Goal: Feedback & Contribution: Contribute content

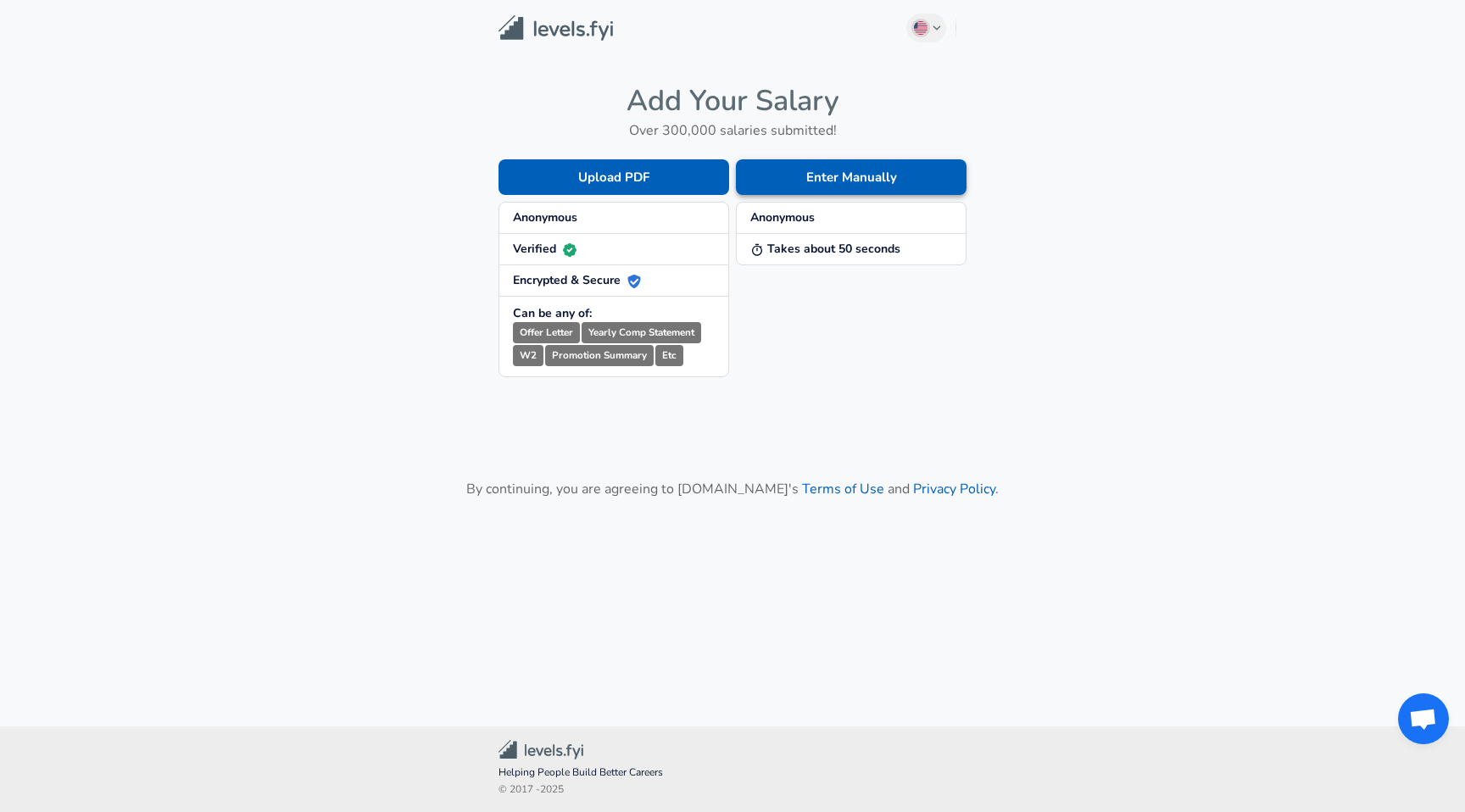
click at [915, 171] on button "Enter Manually" at bounding box center [851, 177] width 230 height 35
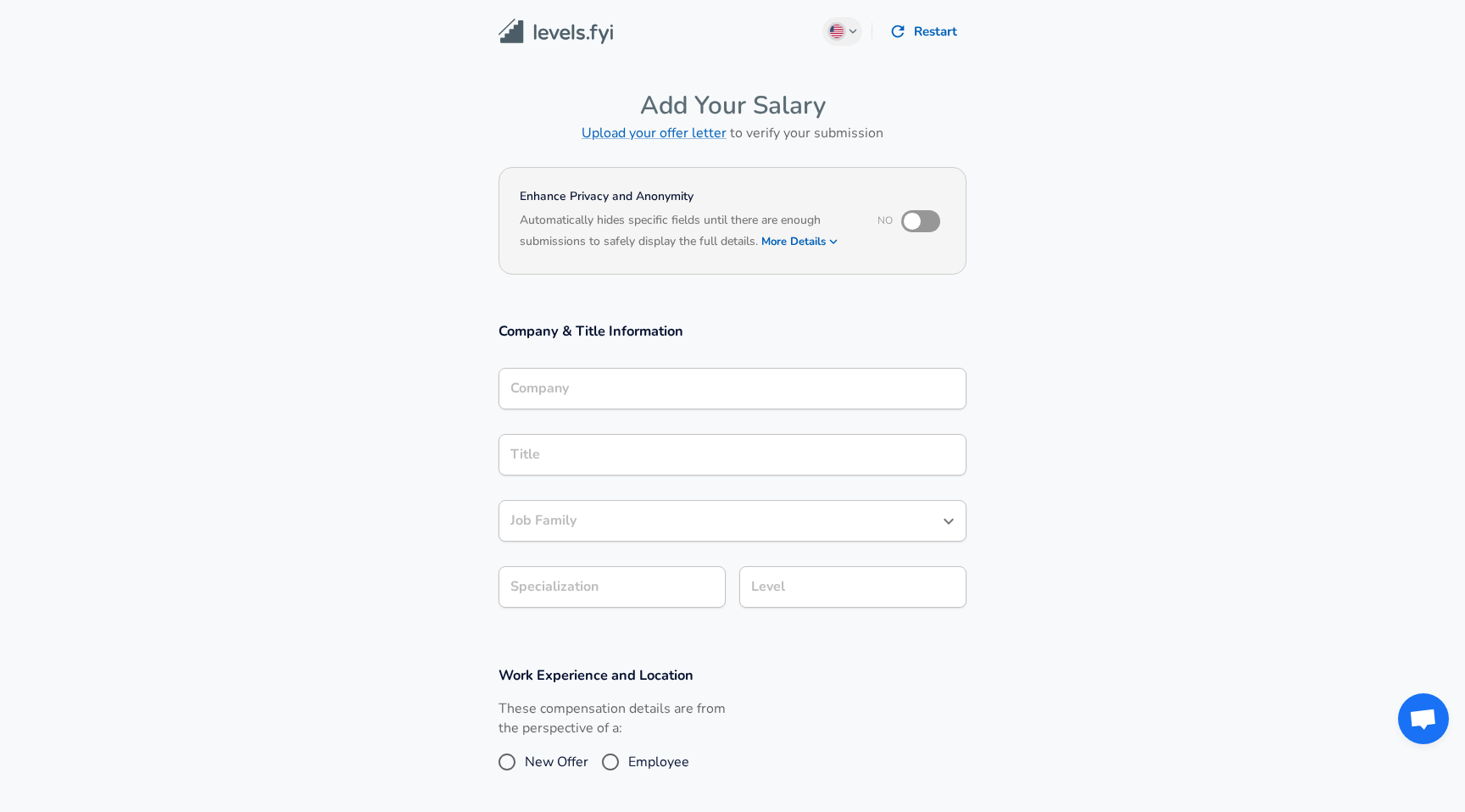
click at [632, 391] on input "Company" at bounding box center [732, 389] width 453 height 26
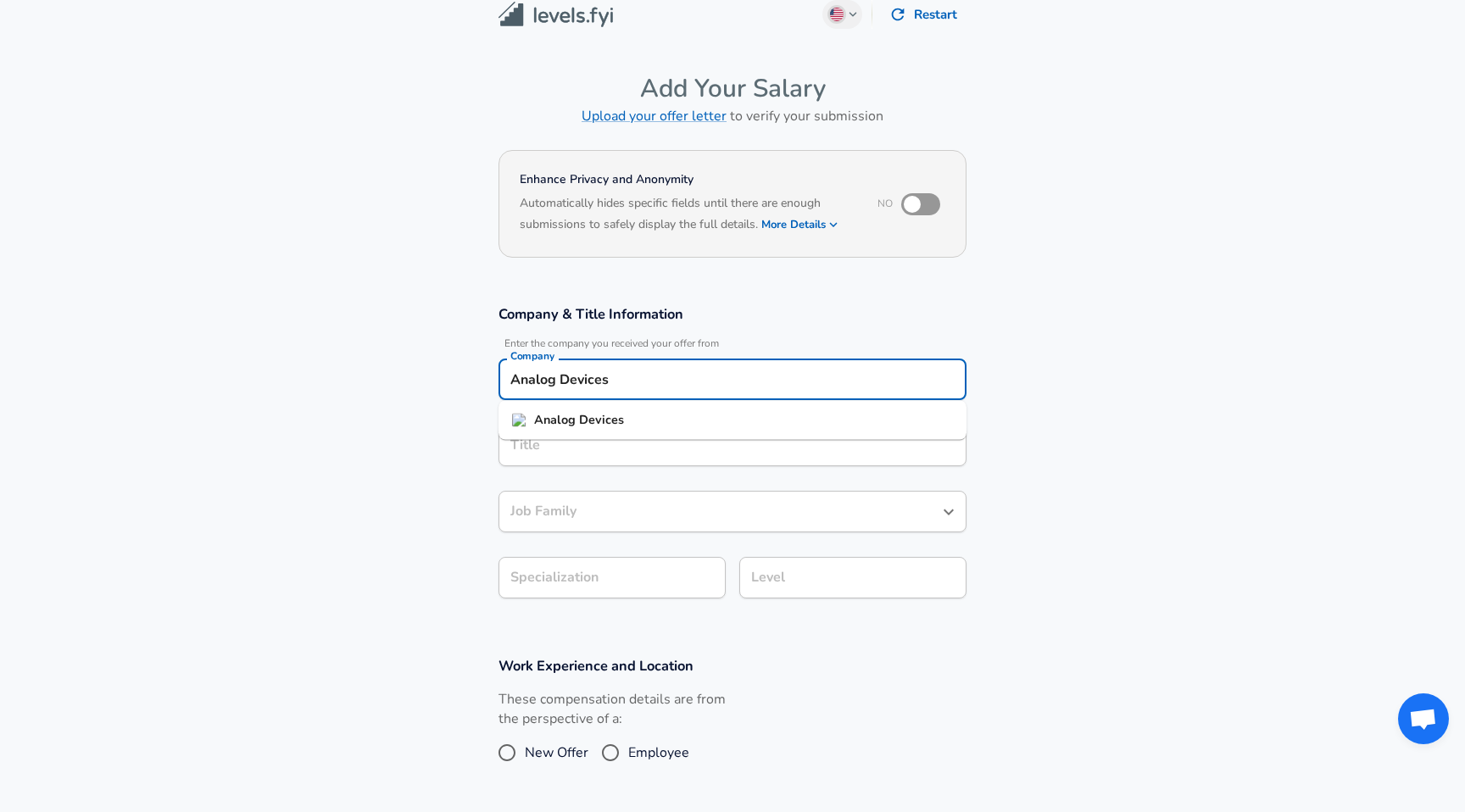
click at [604, 419] on strong "Devices" at bounding box center [602, 420] width 45 height 17
type input "Analog Devices"
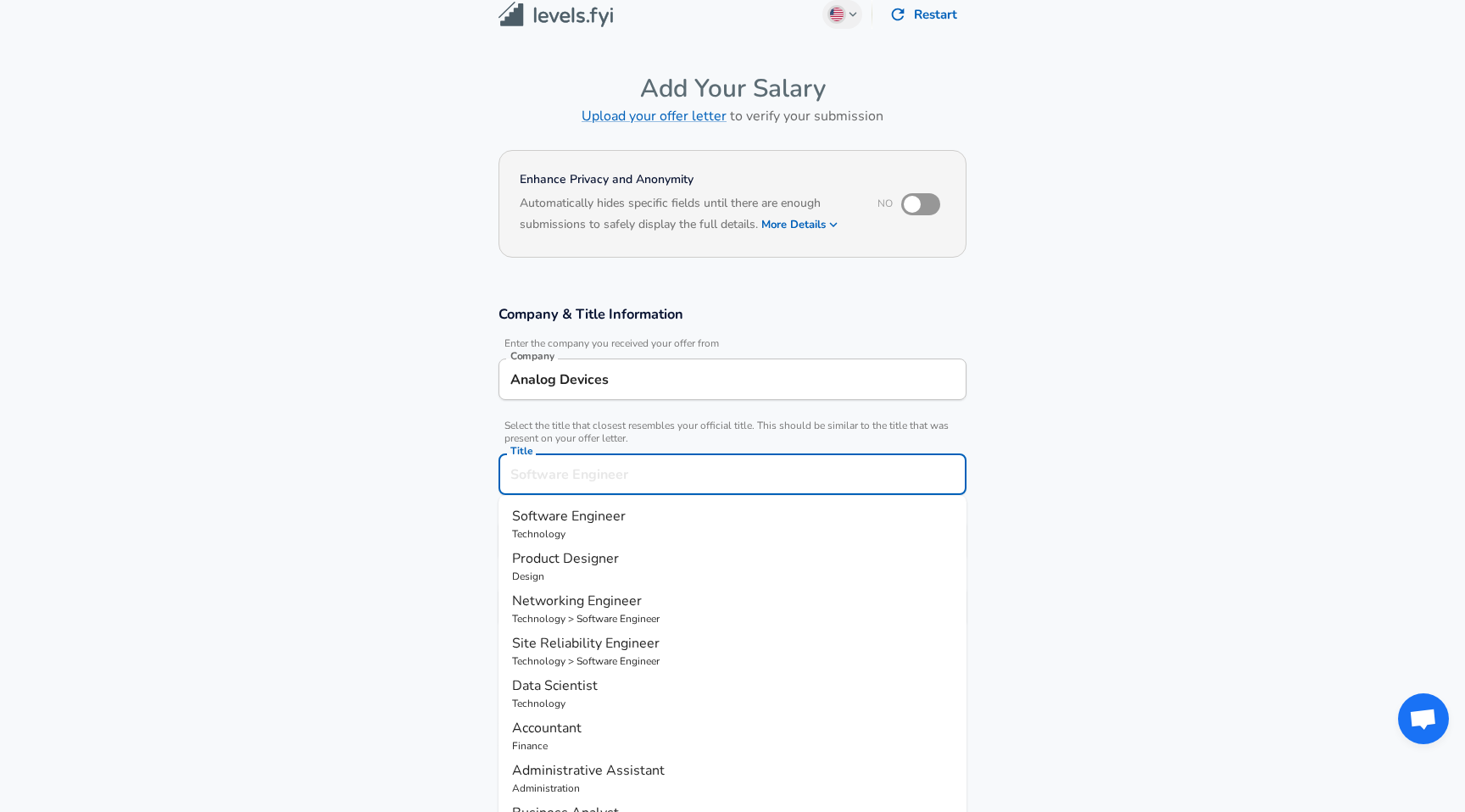
scroll to position [51, 0]
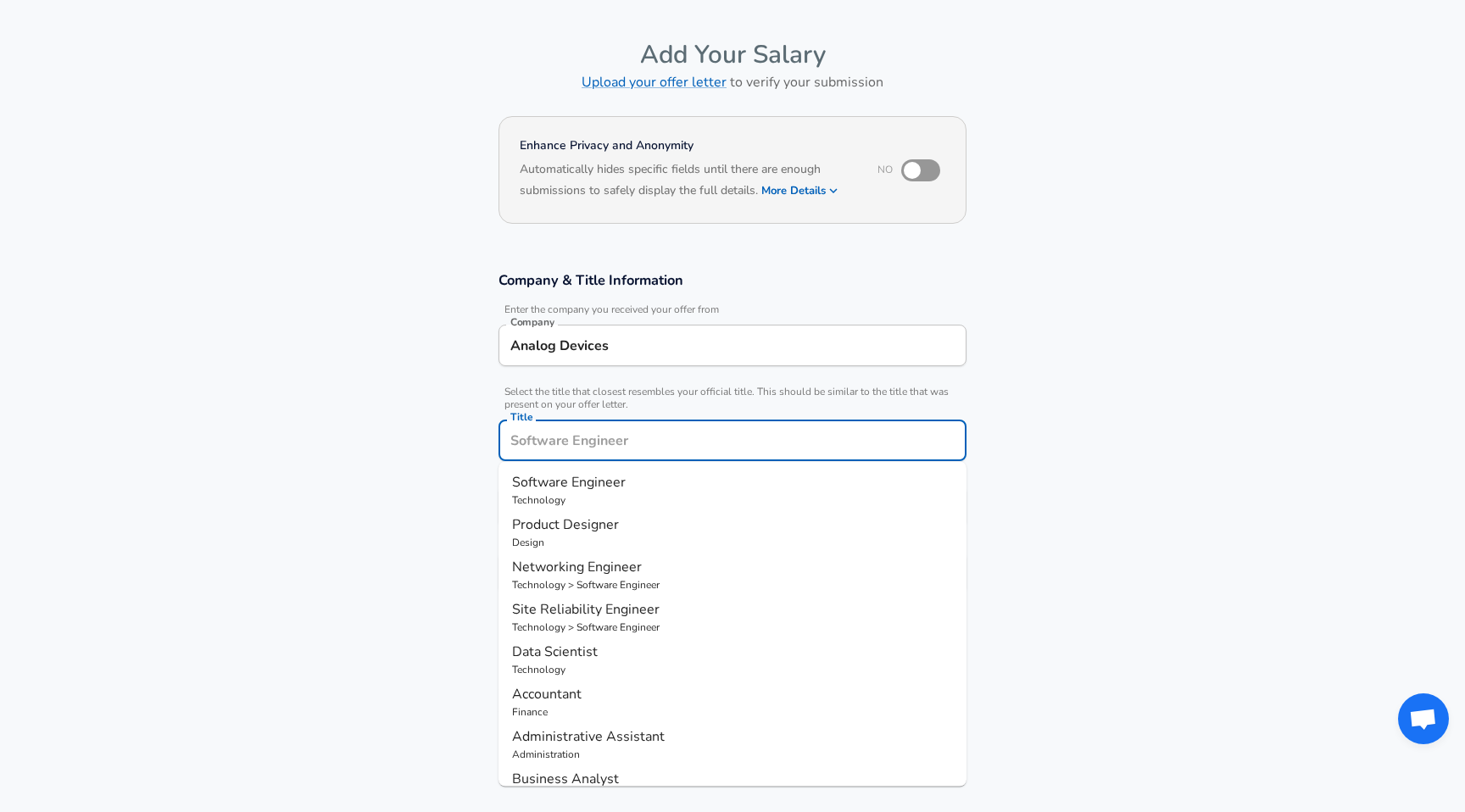
click at [591, 449] on input "Title" at bounding box center [732, 441] width 453 height 26
type input "S"
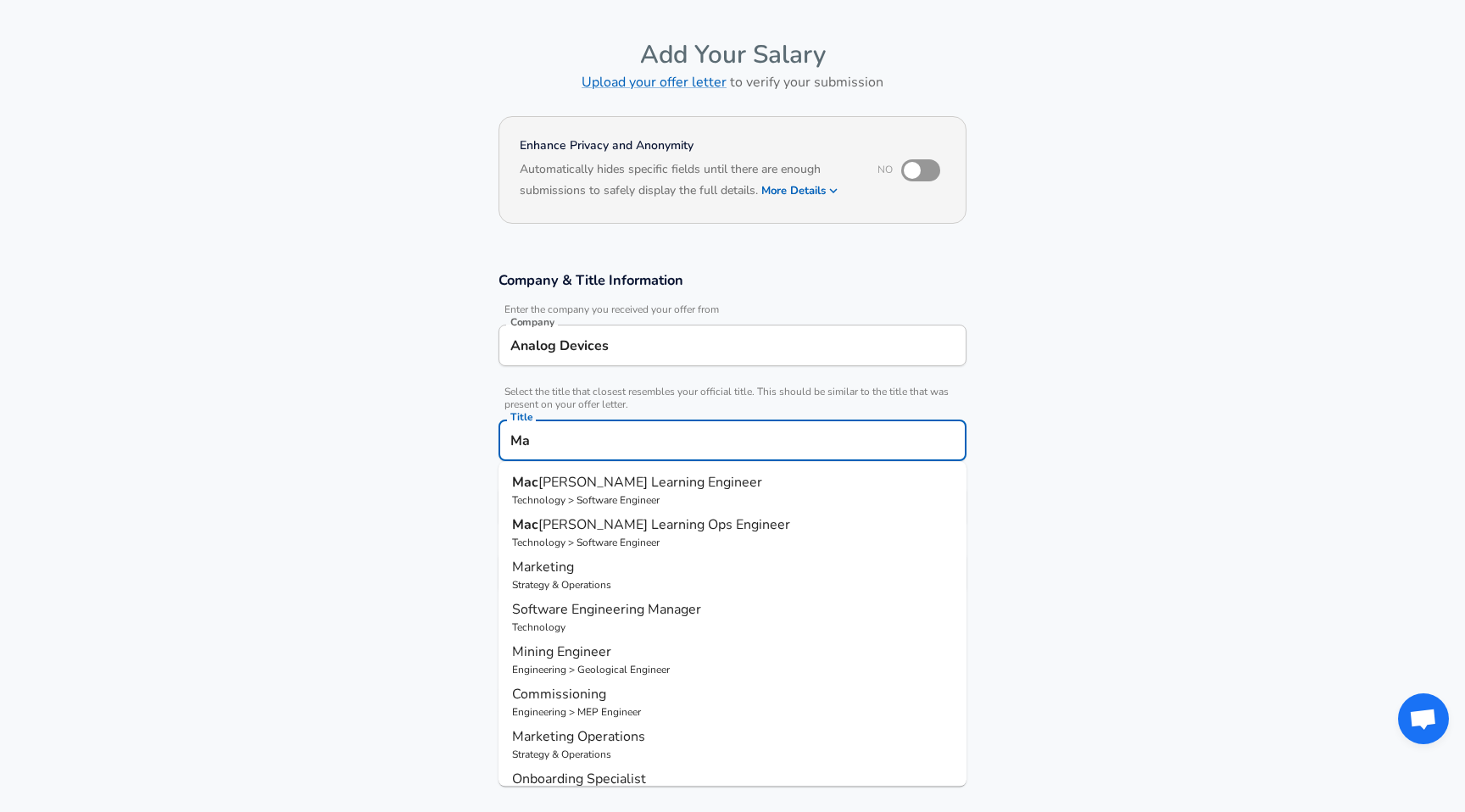
type input "M"
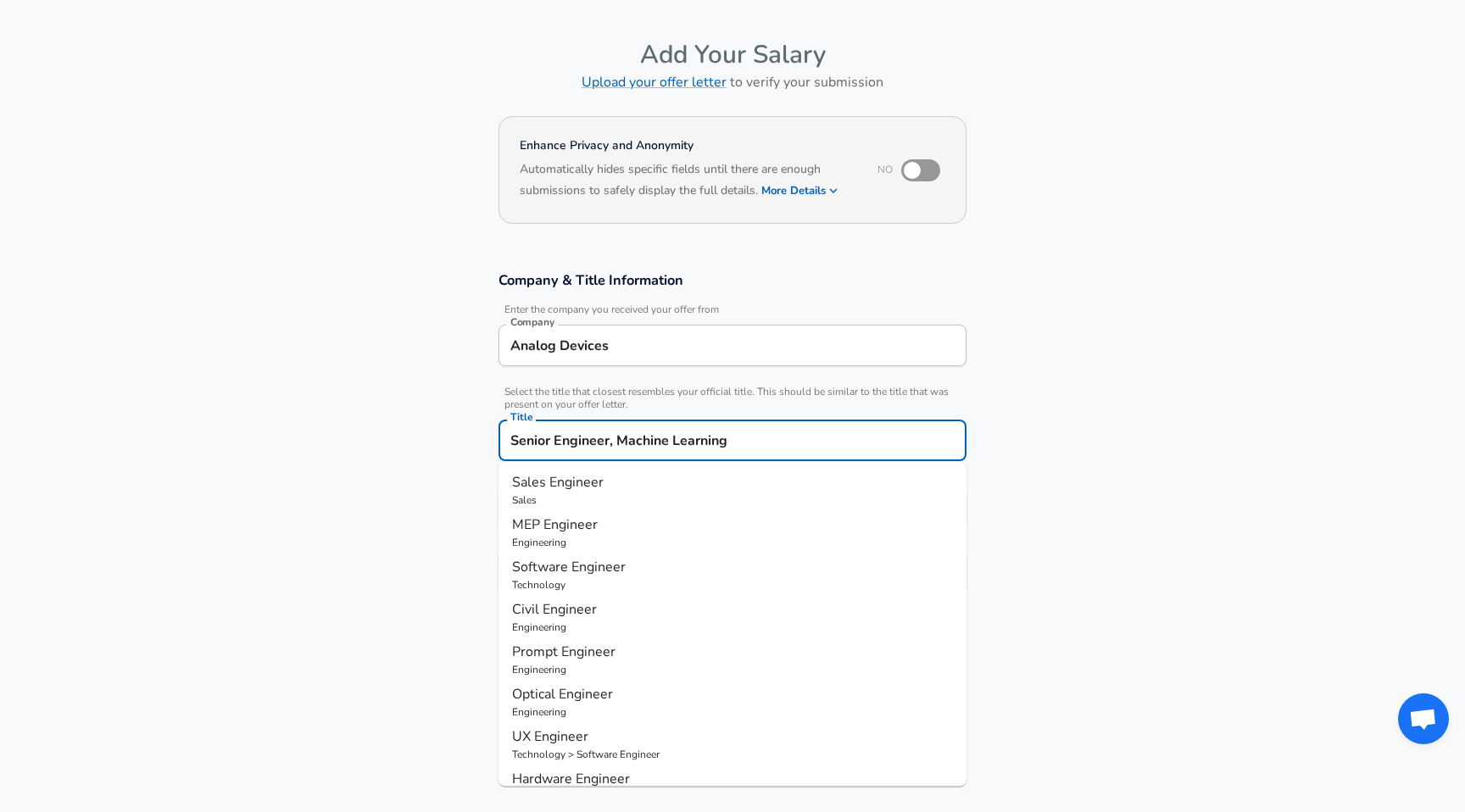
type input "Senior Engineer, Machine Learning"
click at [1118, 545] on section "Company & Title Information Enter the company you received your offer from Comp…" at bounding box center [732, 441] width 1465 height 381
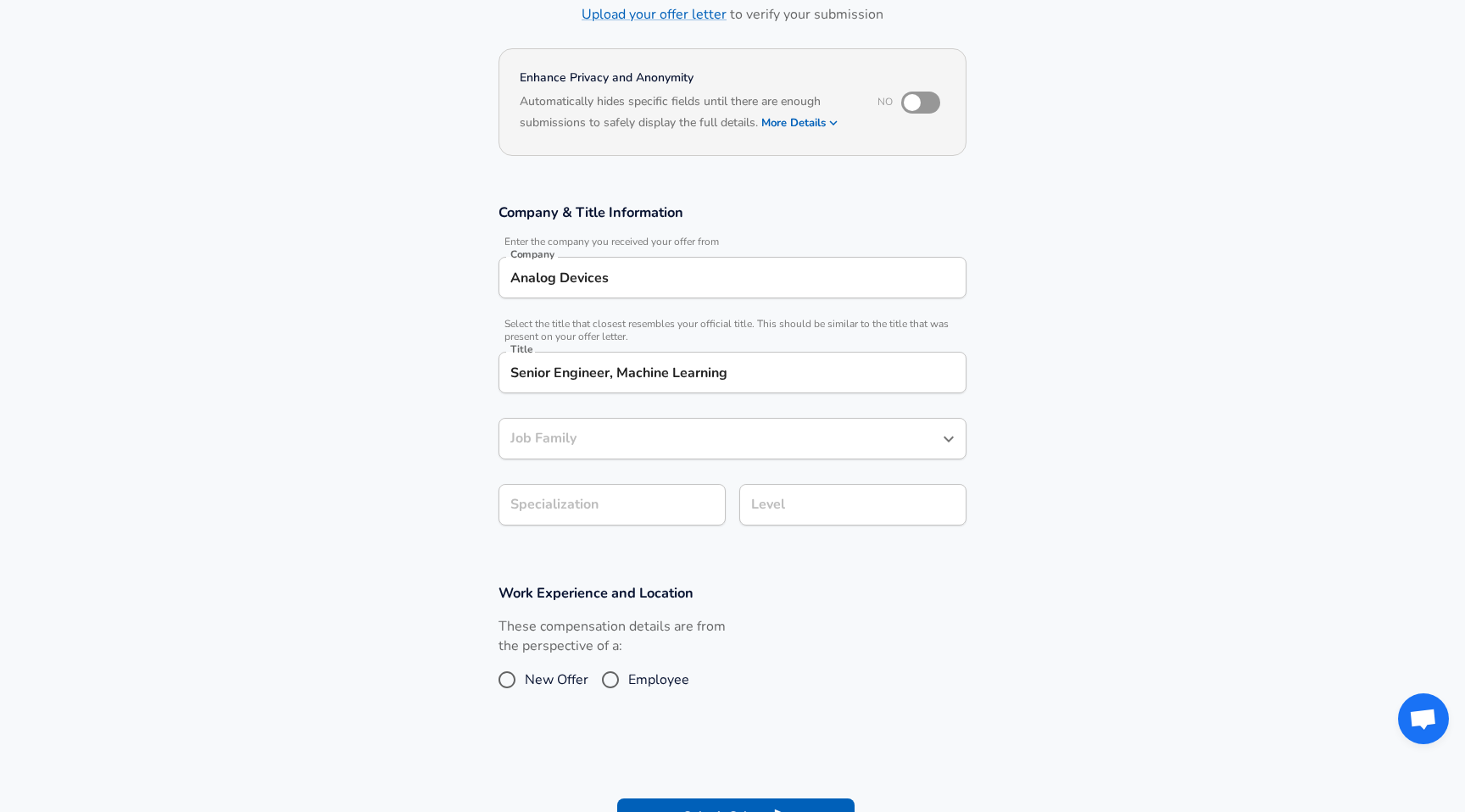
click at [851, 442] on input "Job Family" at bounding box center [720, 439] width 428 height 26
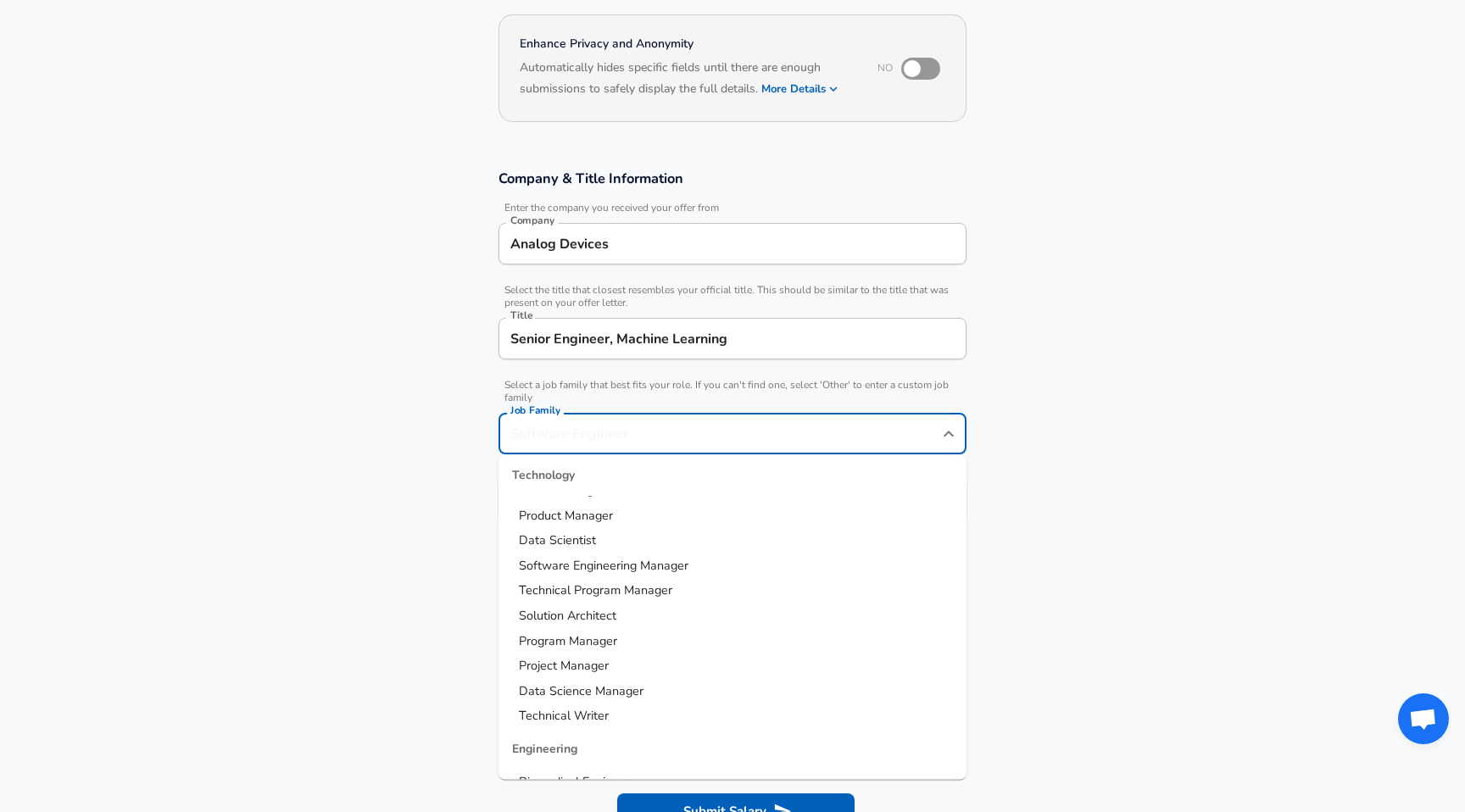
scroll to position [0, 0]
click at [623, 519] on li "Software Engineer" at bounding box center [732, 515] width 468 height 25
type input "Software Engineer"
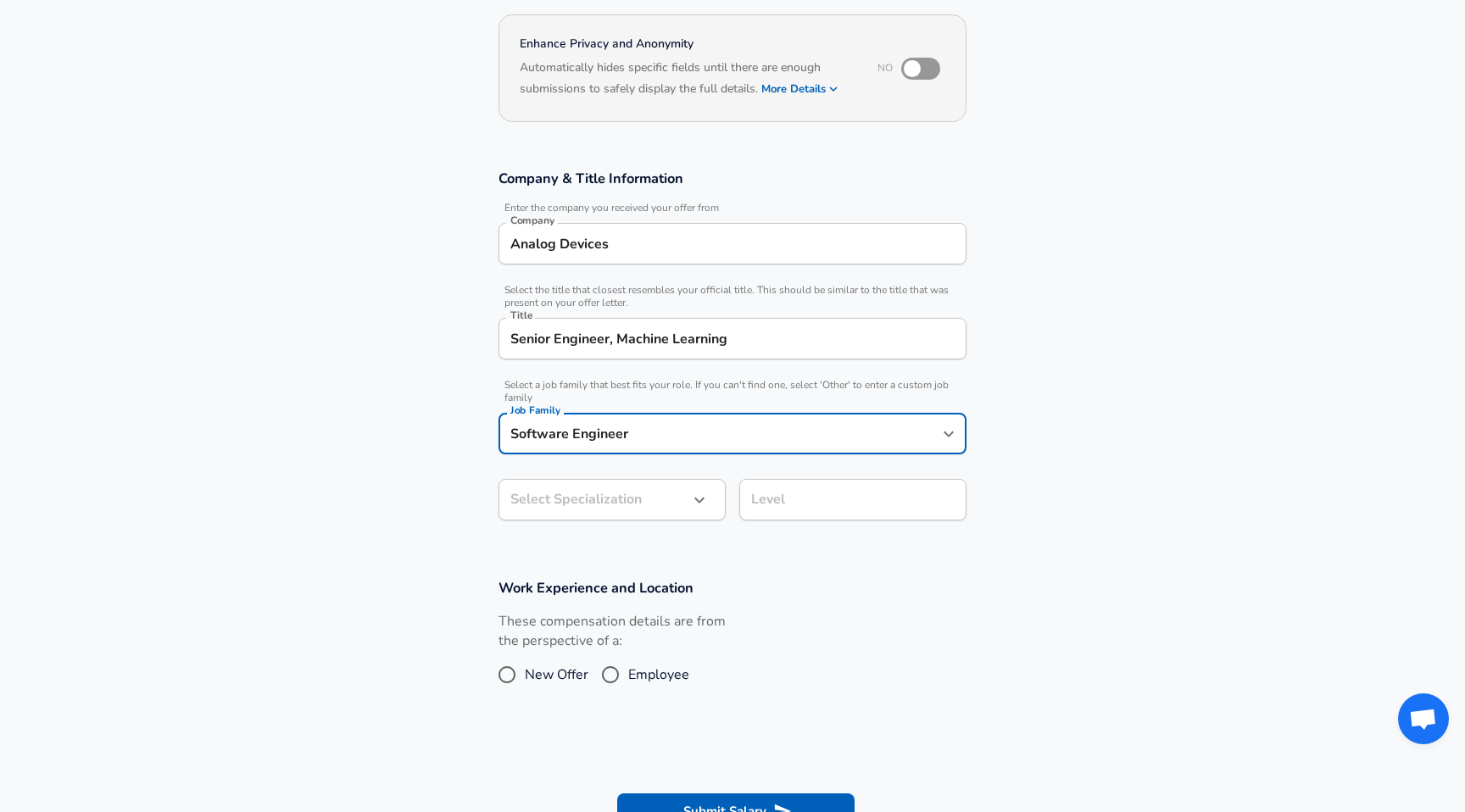
scroll to position [203, 0]
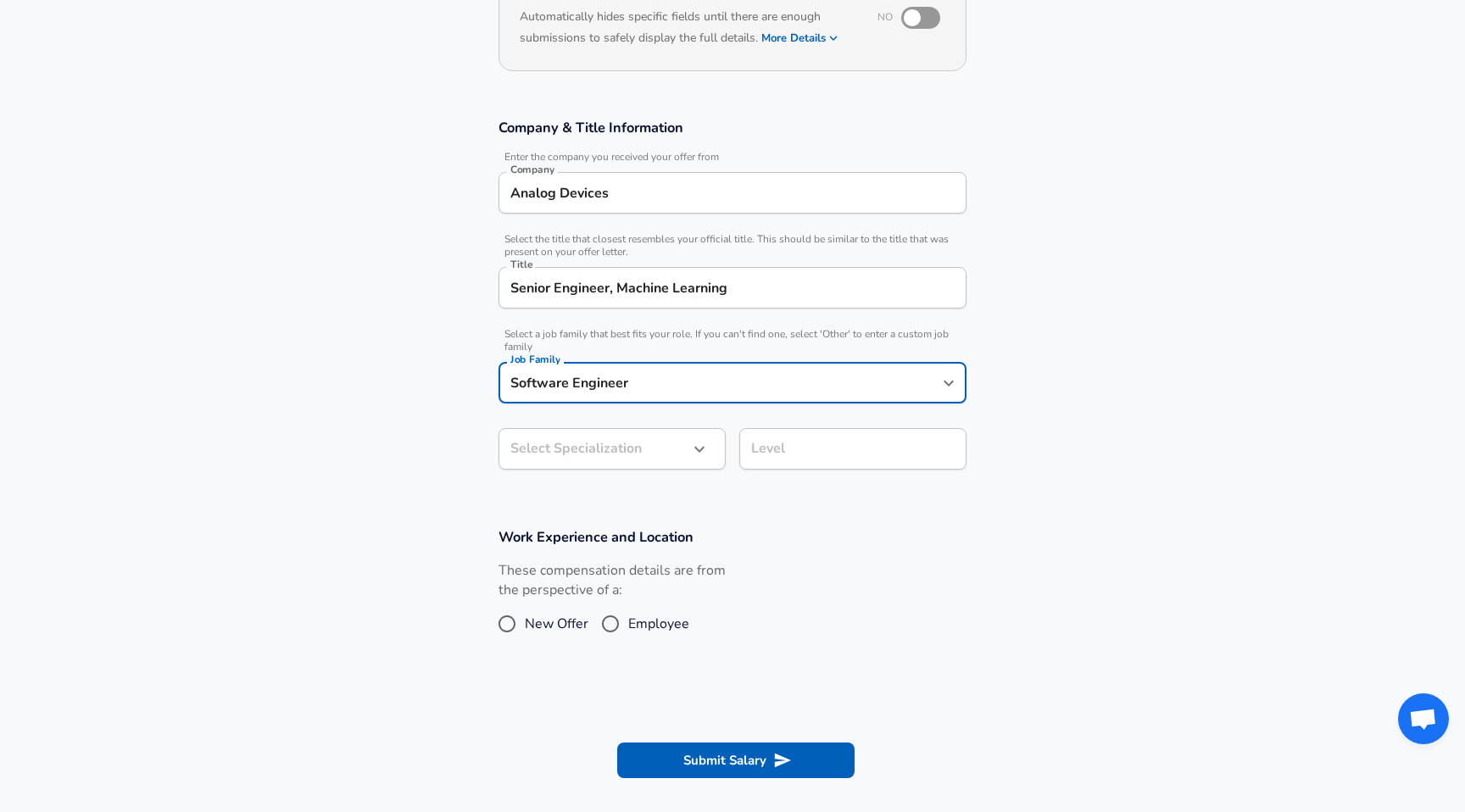
click at [627, 495] on body "English ([GEOGRAPHIC_DATA]) Change Restart Add Your Salary Upload your offer le…" at bounding box center [732, 203] width 1465 height 812
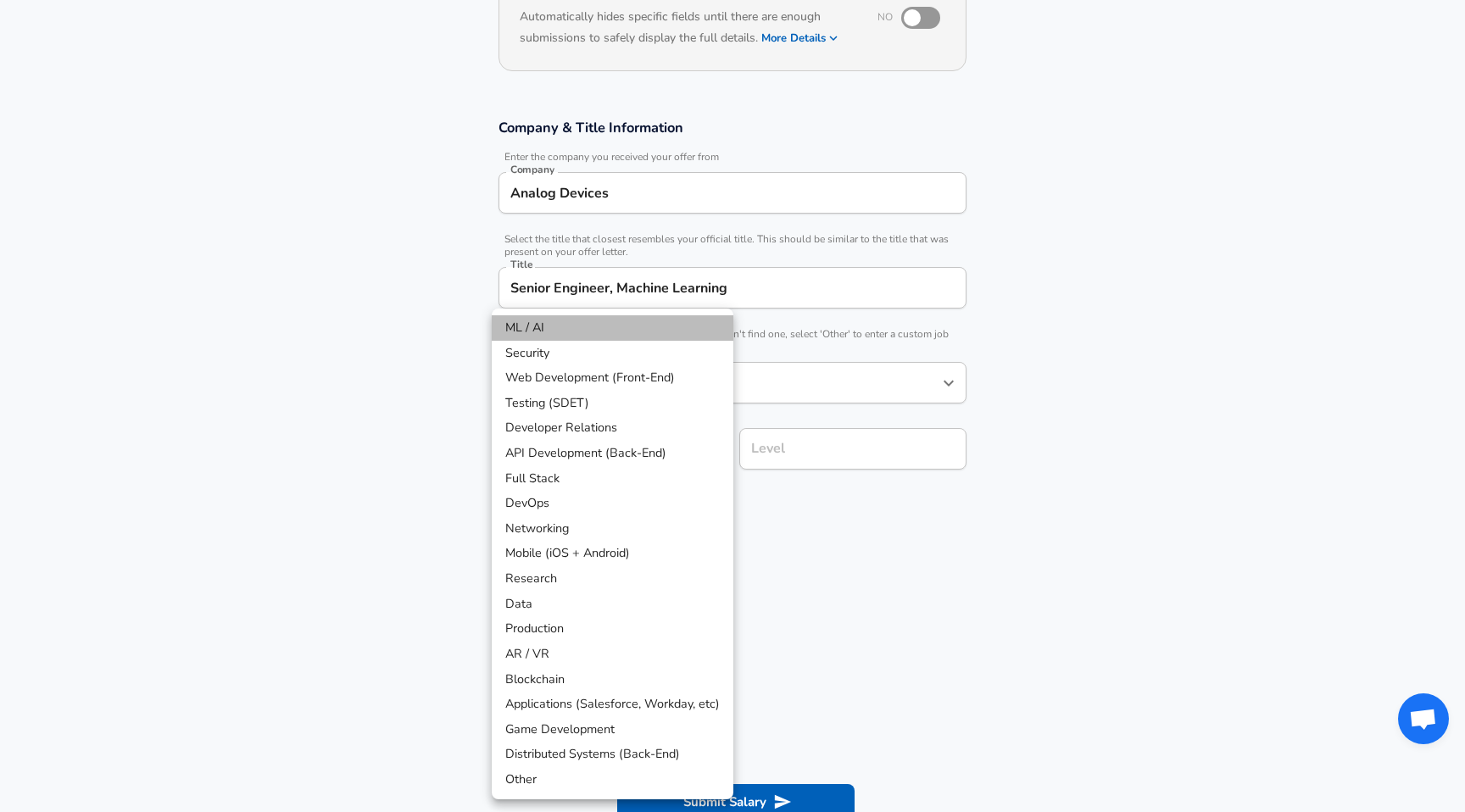
click at [560, 332] on li "ML / AI" at bounding box center [612, 327] width 242 height 25
type input "ML / AI"
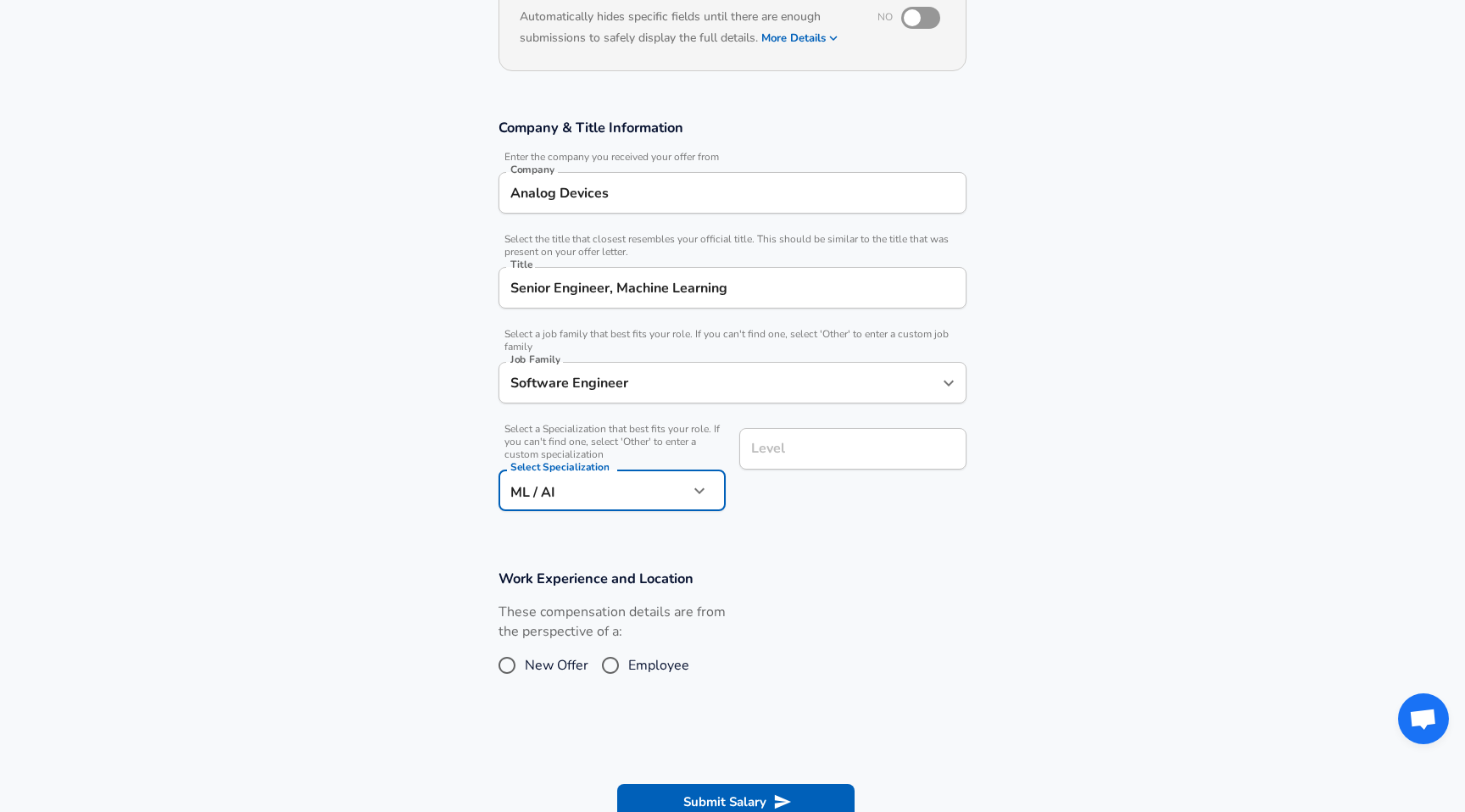
click at [820, 453] on input "Level" at bounding box center [853, 448] width 212 height 26
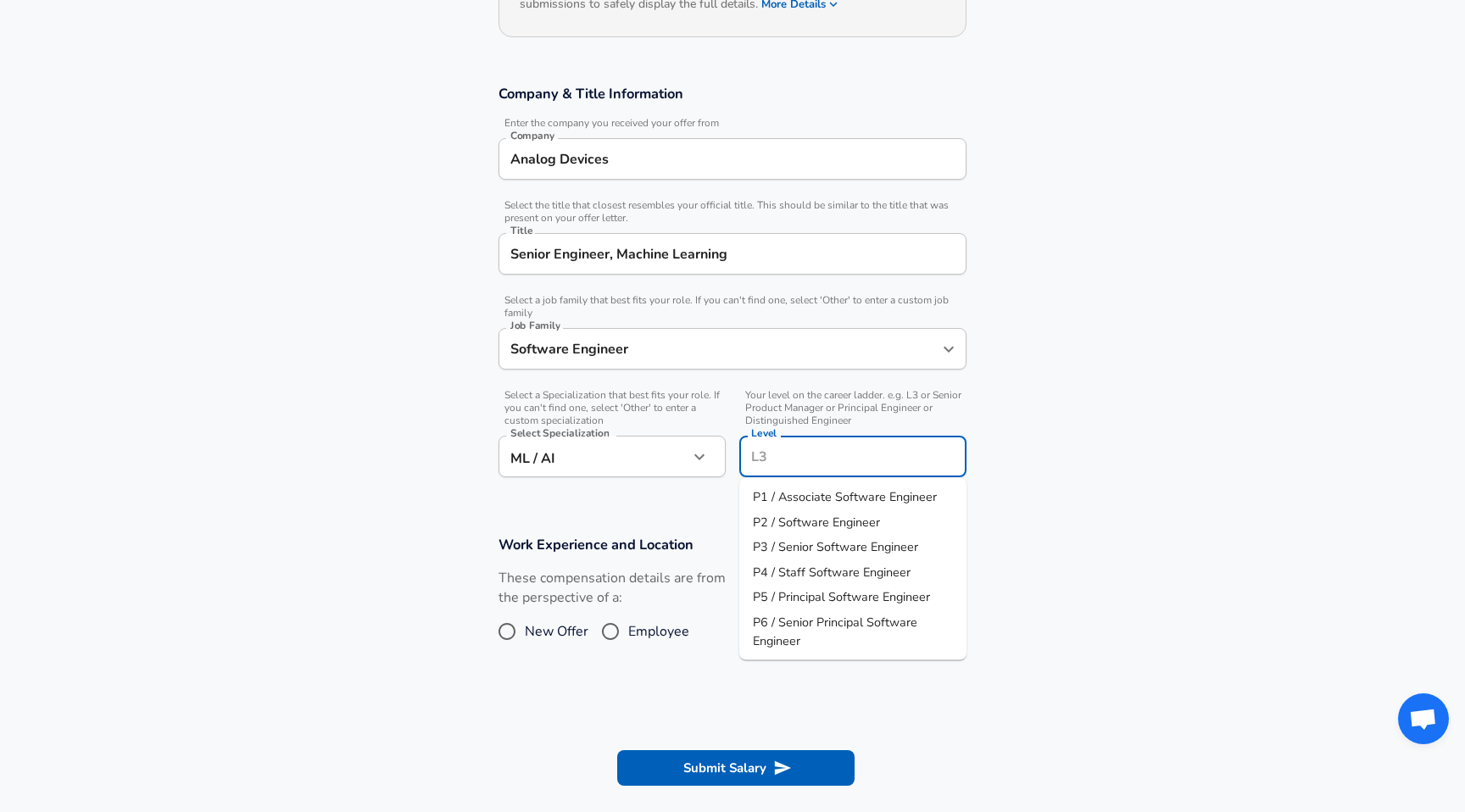
click at [842, 548] on span "P3 / Senior Software Engineer" at bounding box center [836, 547] width 165 height 17
type input "P3 / Senior Software Engineer"
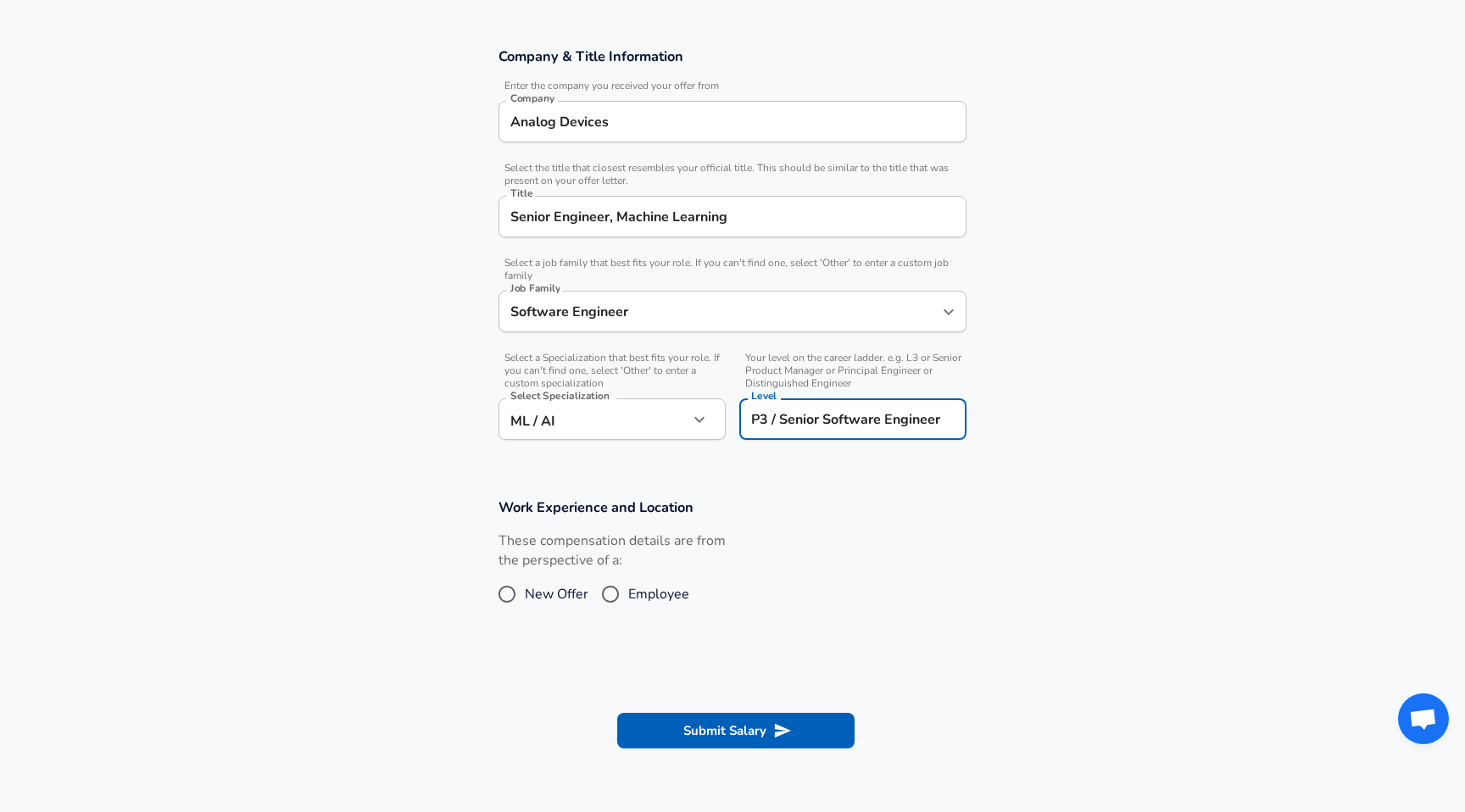
scroll to position [276, 0]
click at [523, 592] on input "New Offer" at bounding box center [507, 592] width 35 height 27
radio input "true"
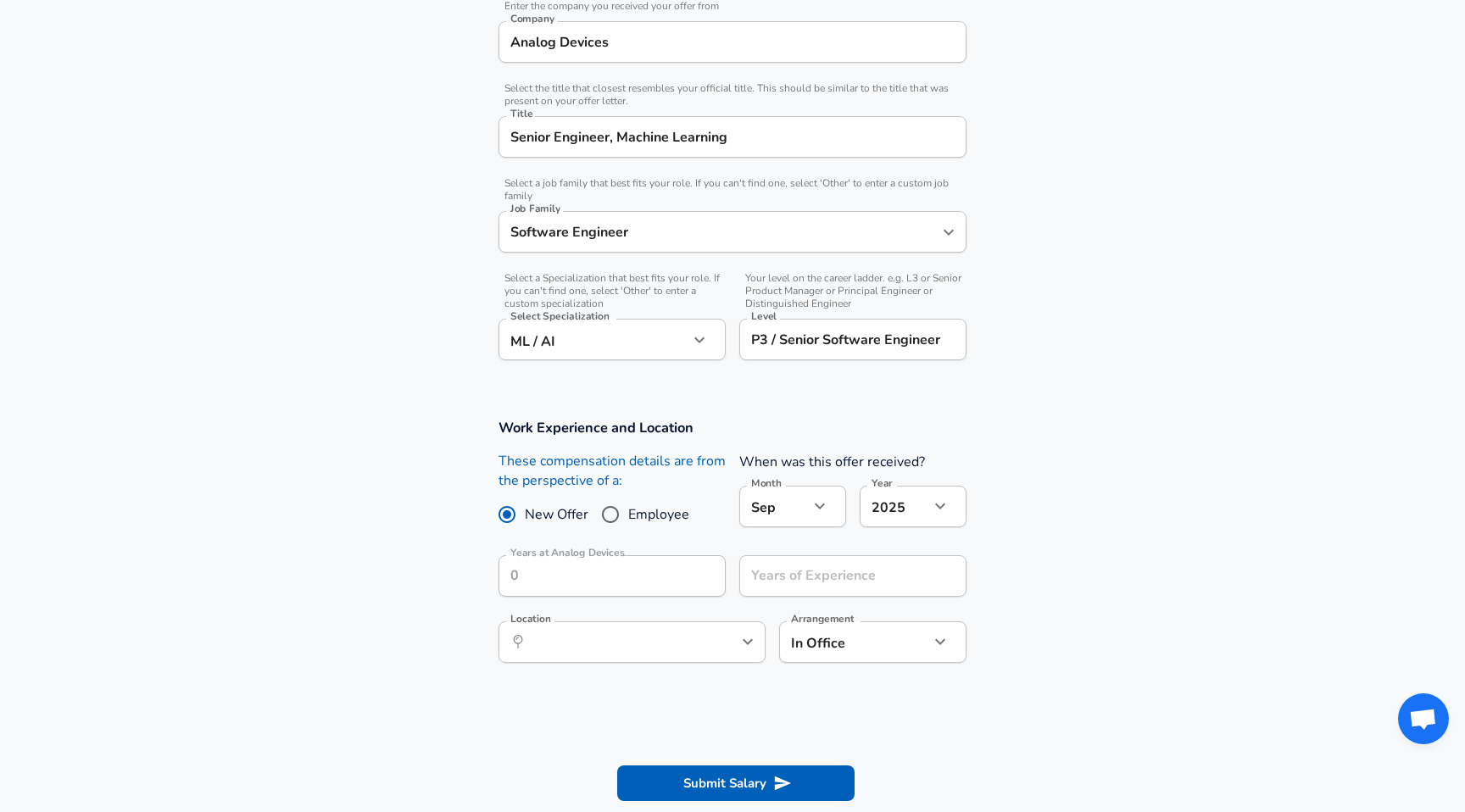
scroll to position [390, 0]
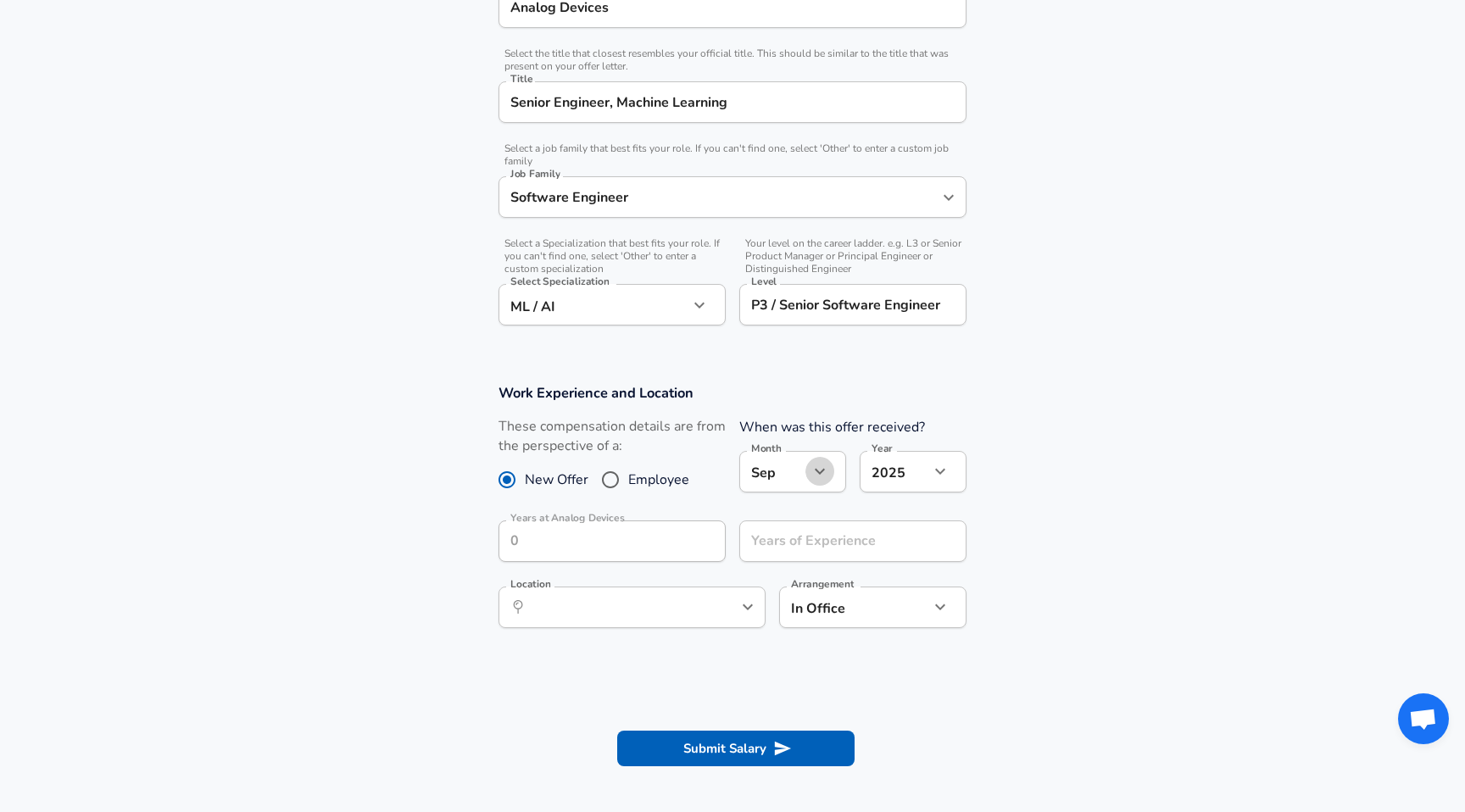
click at [831, 474] on button "button" at bounding box center [819, 471] width 29 height 29
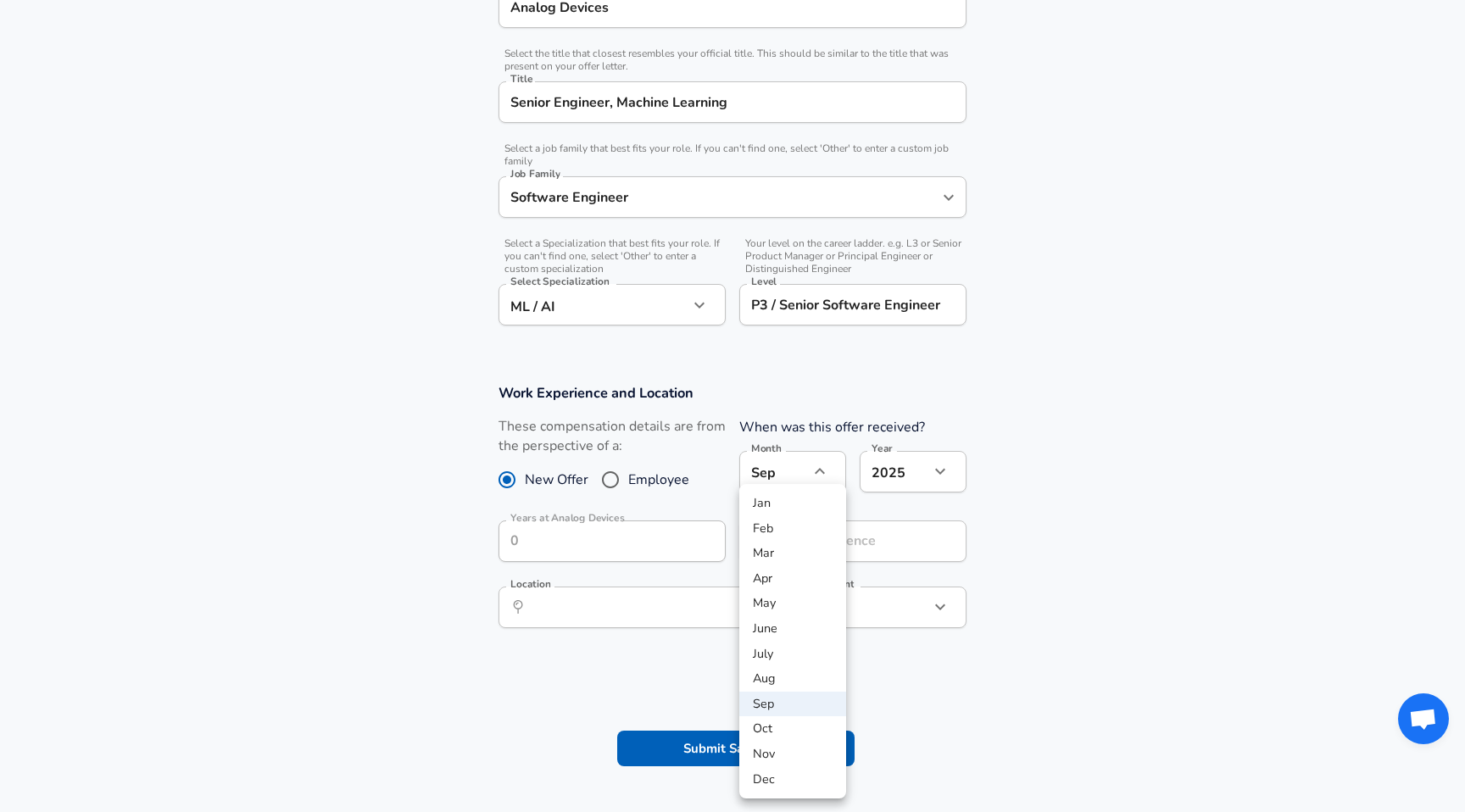
click at [922, 473] on div at bounding box center [732, 406] width 1465 height 812
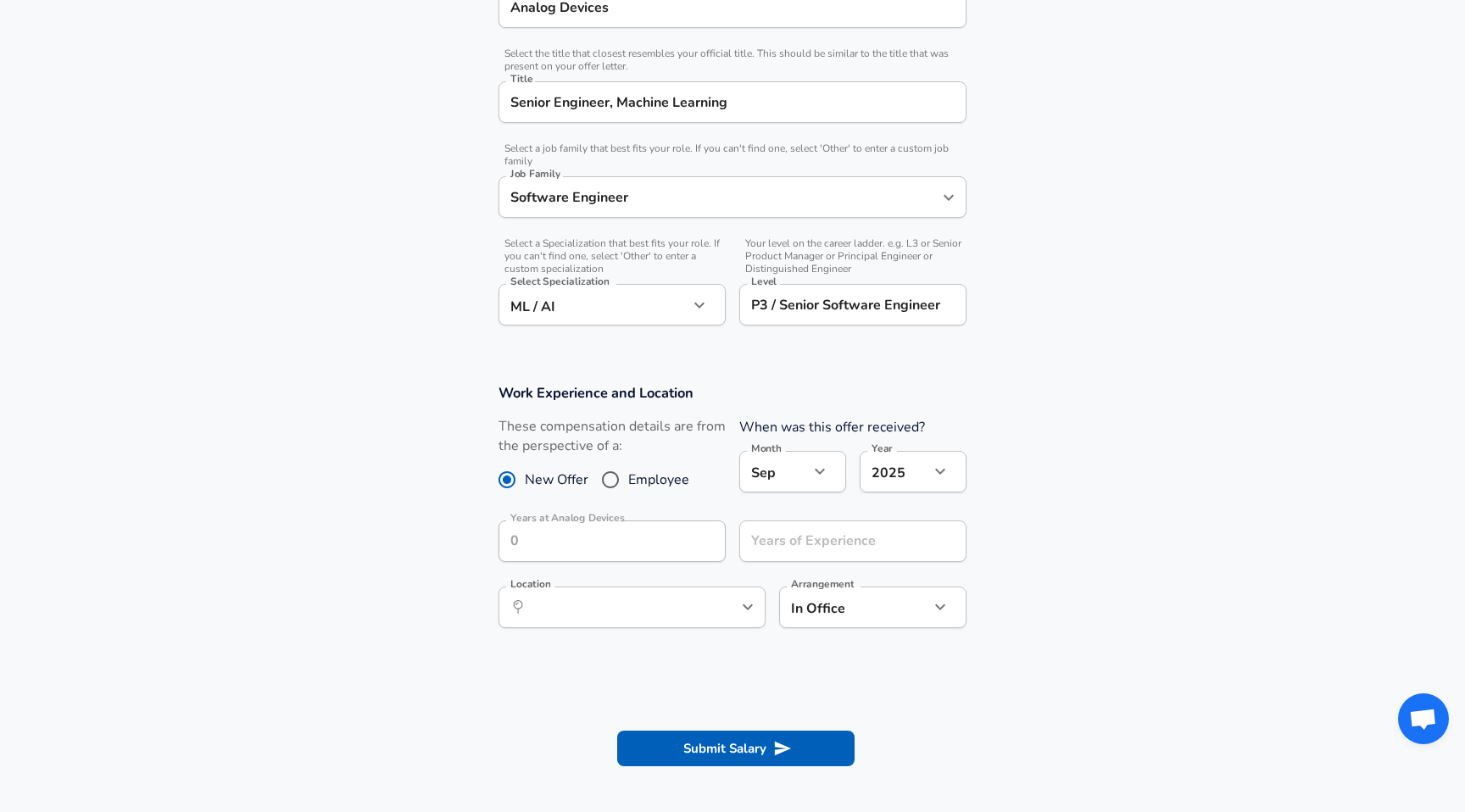
click at [945, 471] on icon "button" at bounding box center [940, 472] width 21 height 21
click at [910, 531] on li "2024" at bounding box center [913, 537] width 106 height 25
type input "2024"
click at [828, 468] on icon "button" at bounding box center [820, 472] width 21 height 21
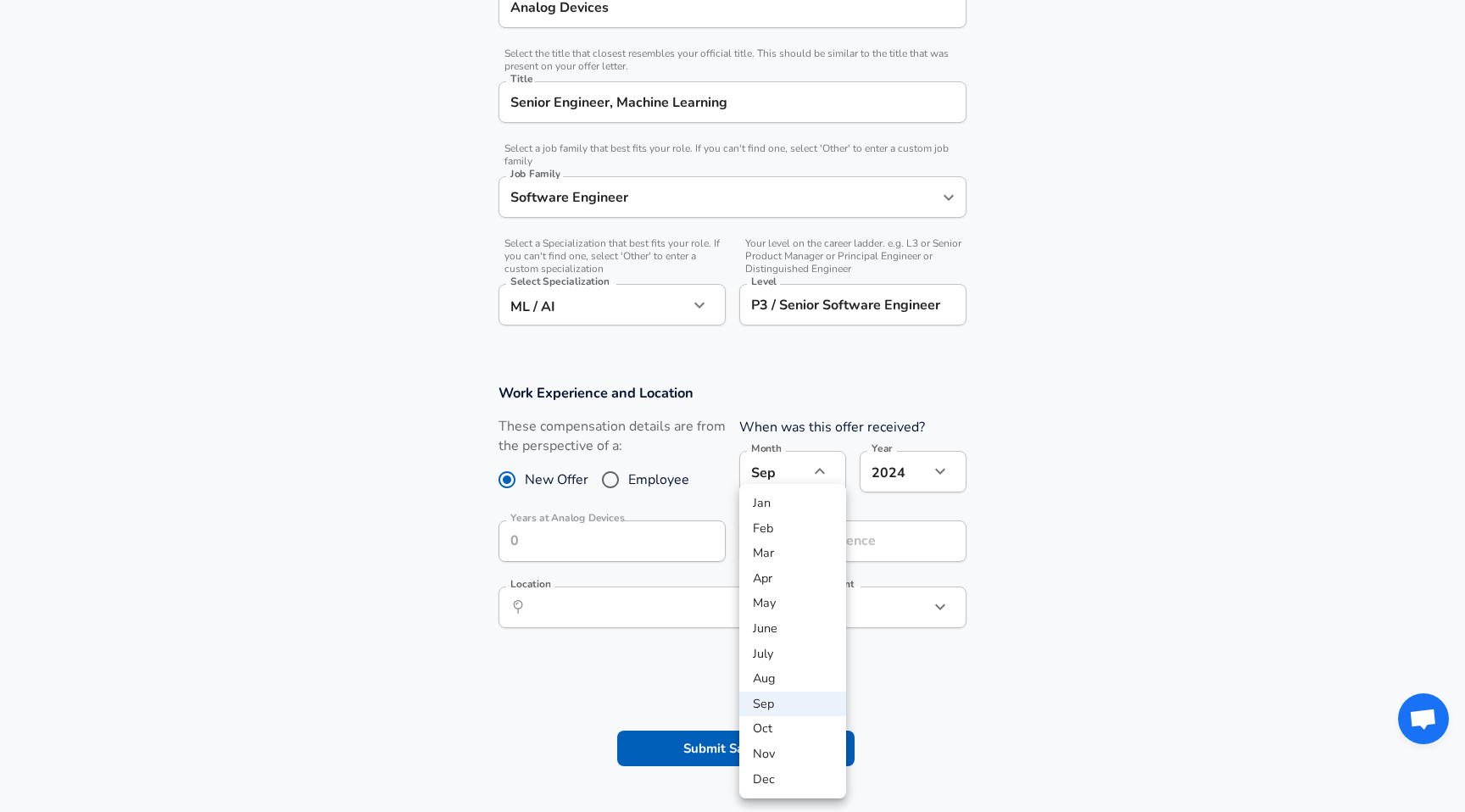
click at [773, 607] on li "May" at bounding box center [792, 603] width 106 height 25
type input "5"
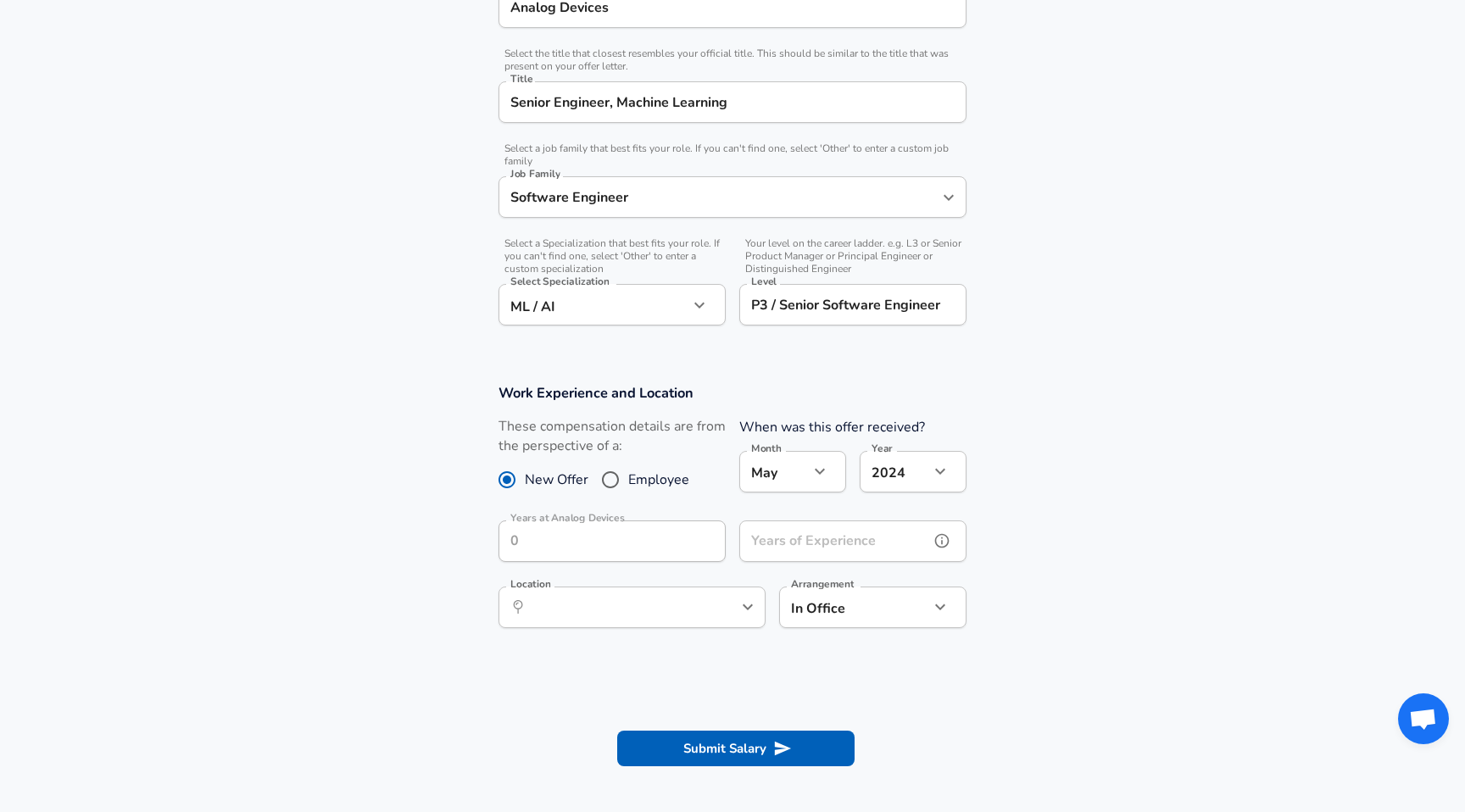
click at [842, 536] on input "Years of Experience" at bounding box center [834, 541] width 190 height 42
click at [707, 618] on div "​ Location" at bounding box center [632, 608] width 268 height 42
type input "2"
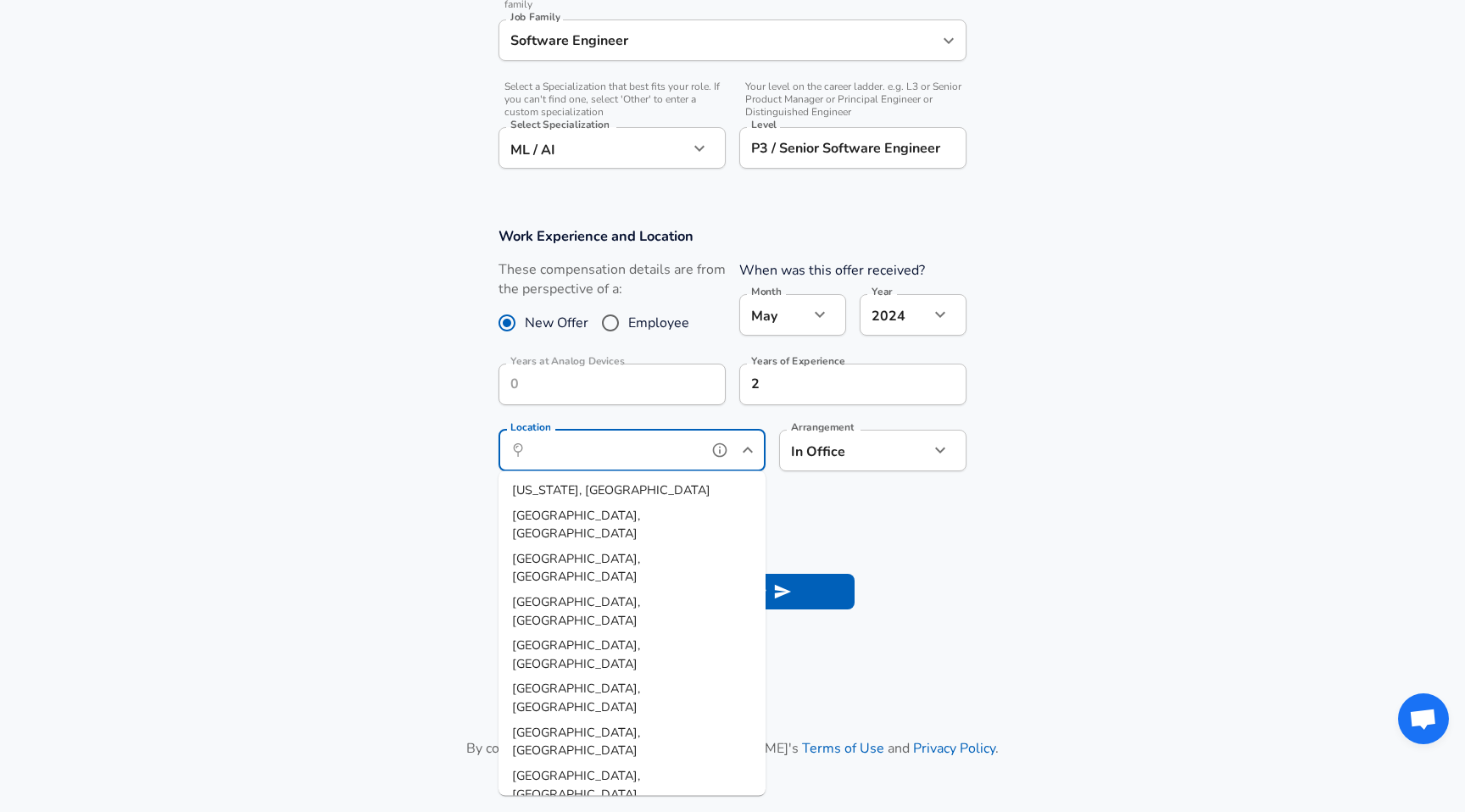
scroll to position [564, 0]
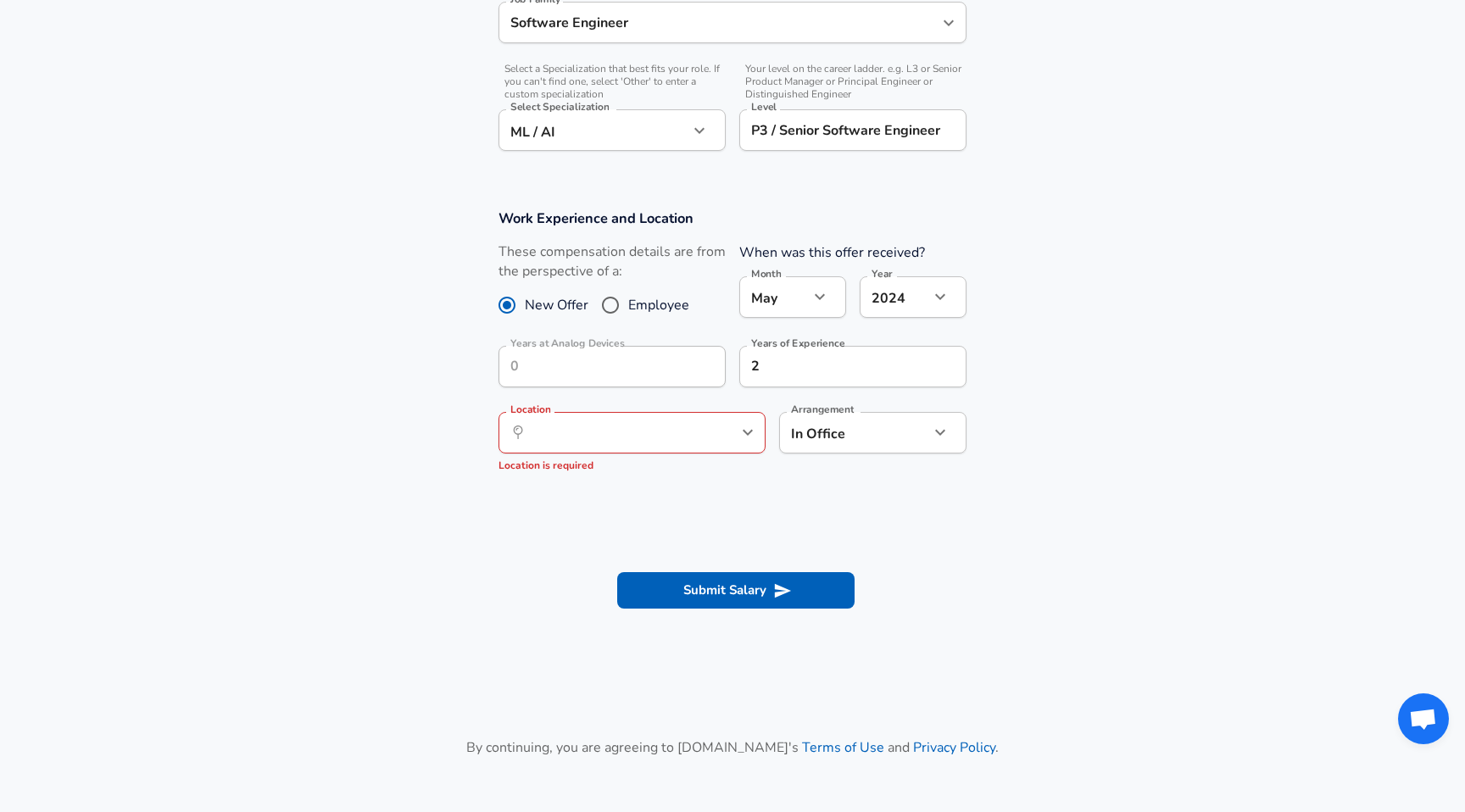
click at [997, 506] on form "Enhance Privacy and Anonymity No Automatically hides specific fields until ther…" at bounding box center [732, 117] width 1465 height 1038
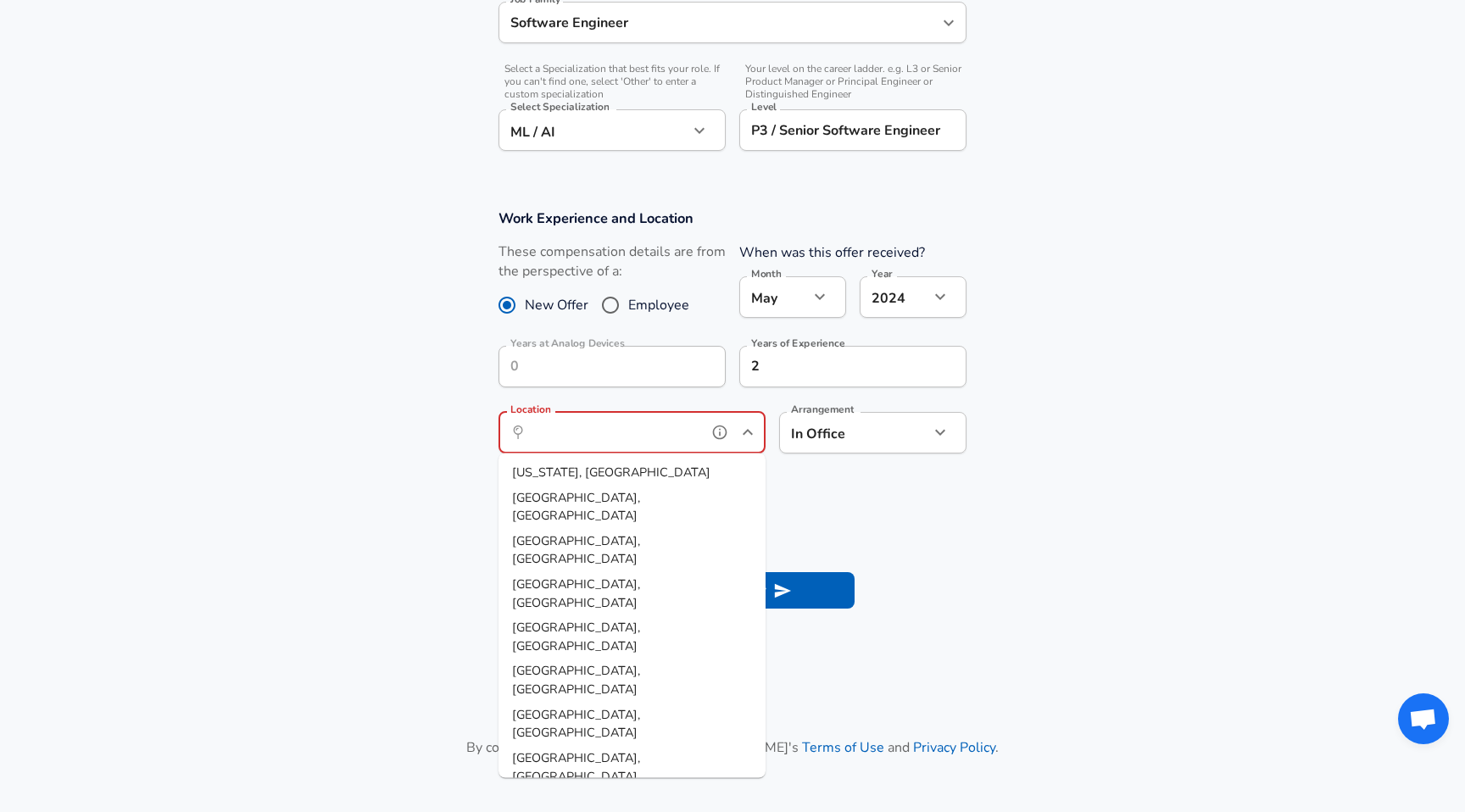
click at [674, 441] on input "Location" at bounding box center [613, 433] width 174 height 26
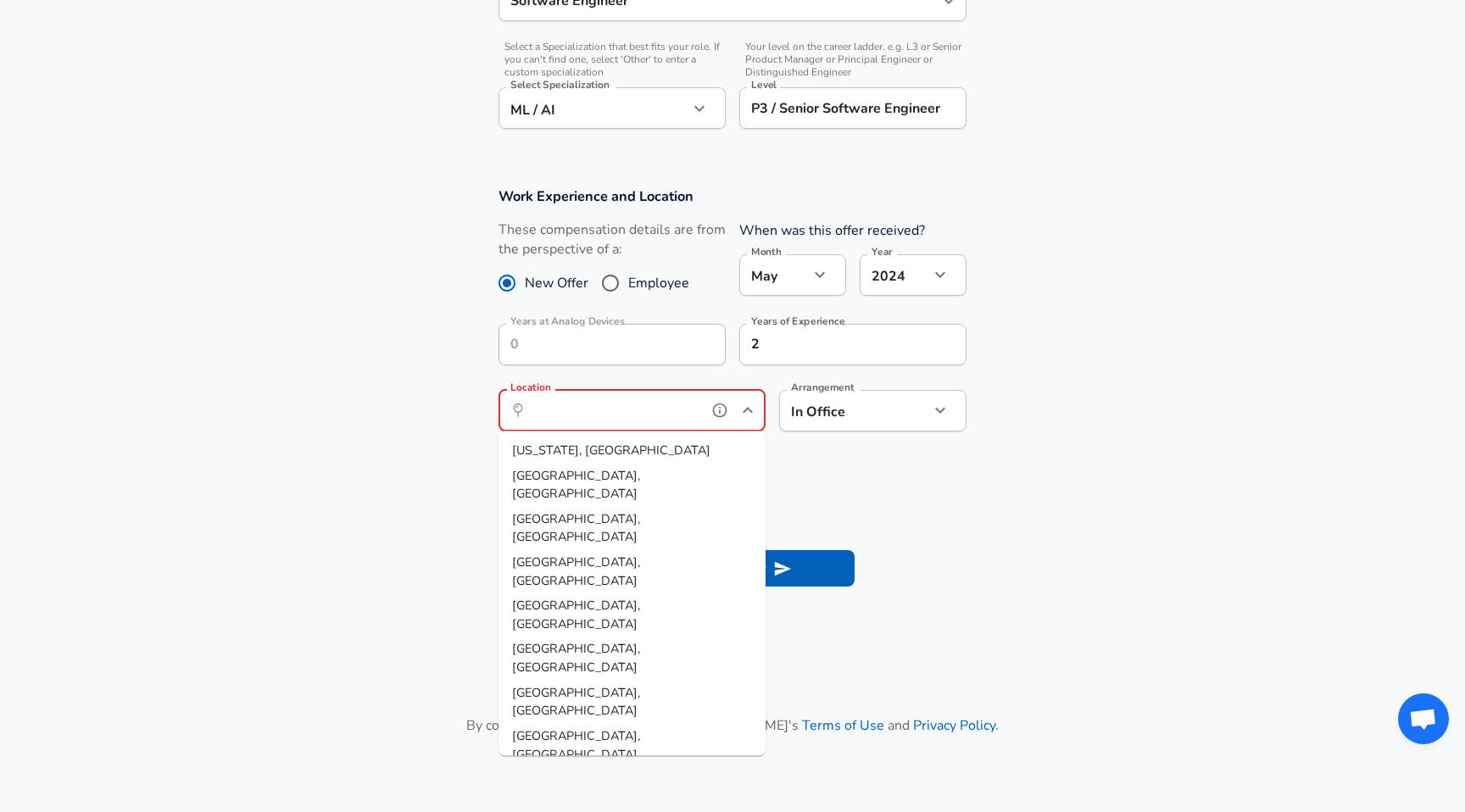
scroll to position [597, 0]
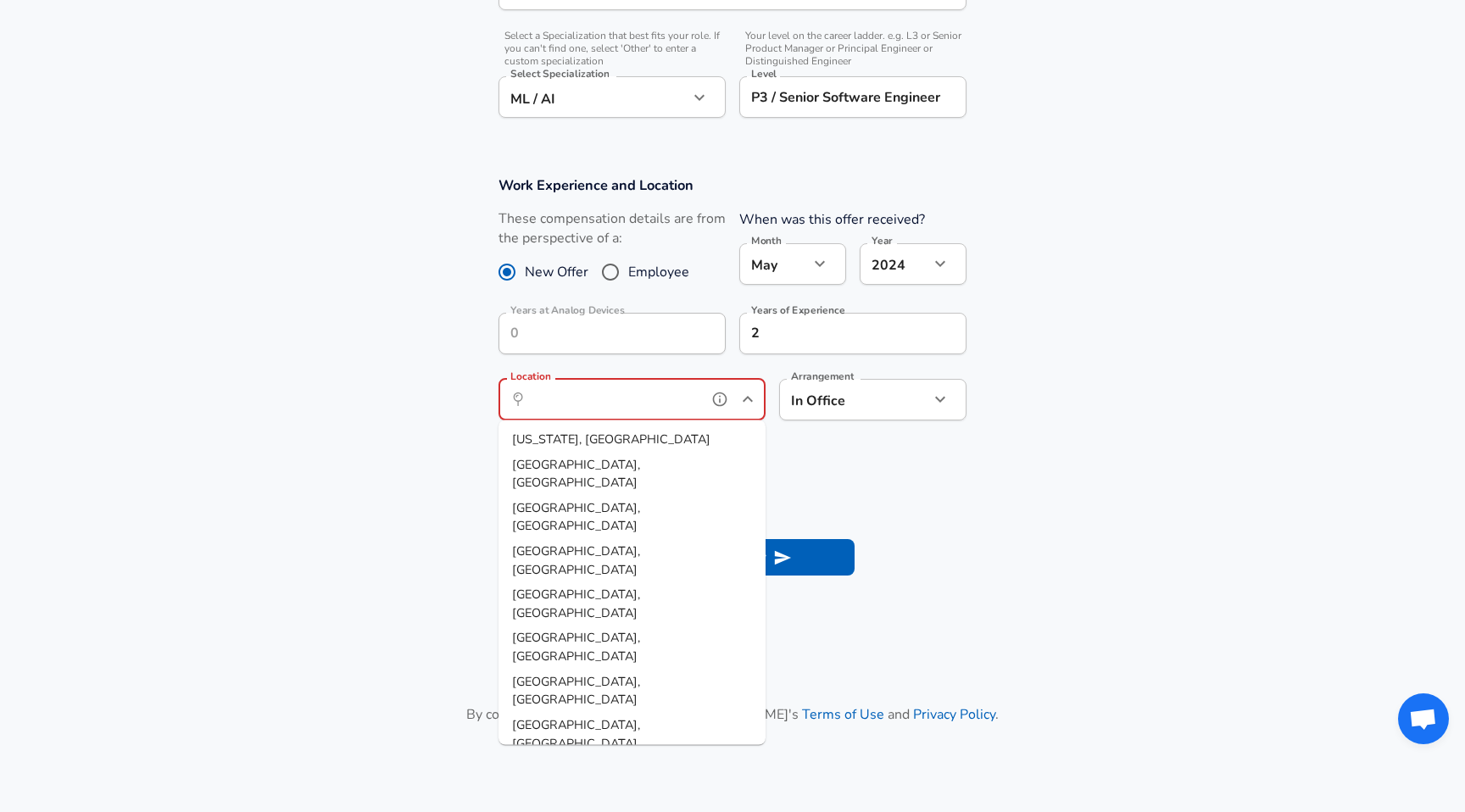
click at [594, 757] on li "[GEOGRAPHIC_DATA], [GEOGRAPHIC_DATA]" at bounding box center [632, 778] width 268 height 43
type input "[GEOGRAPHIC_DATA], [GEOGRAPHIC_DATA]"
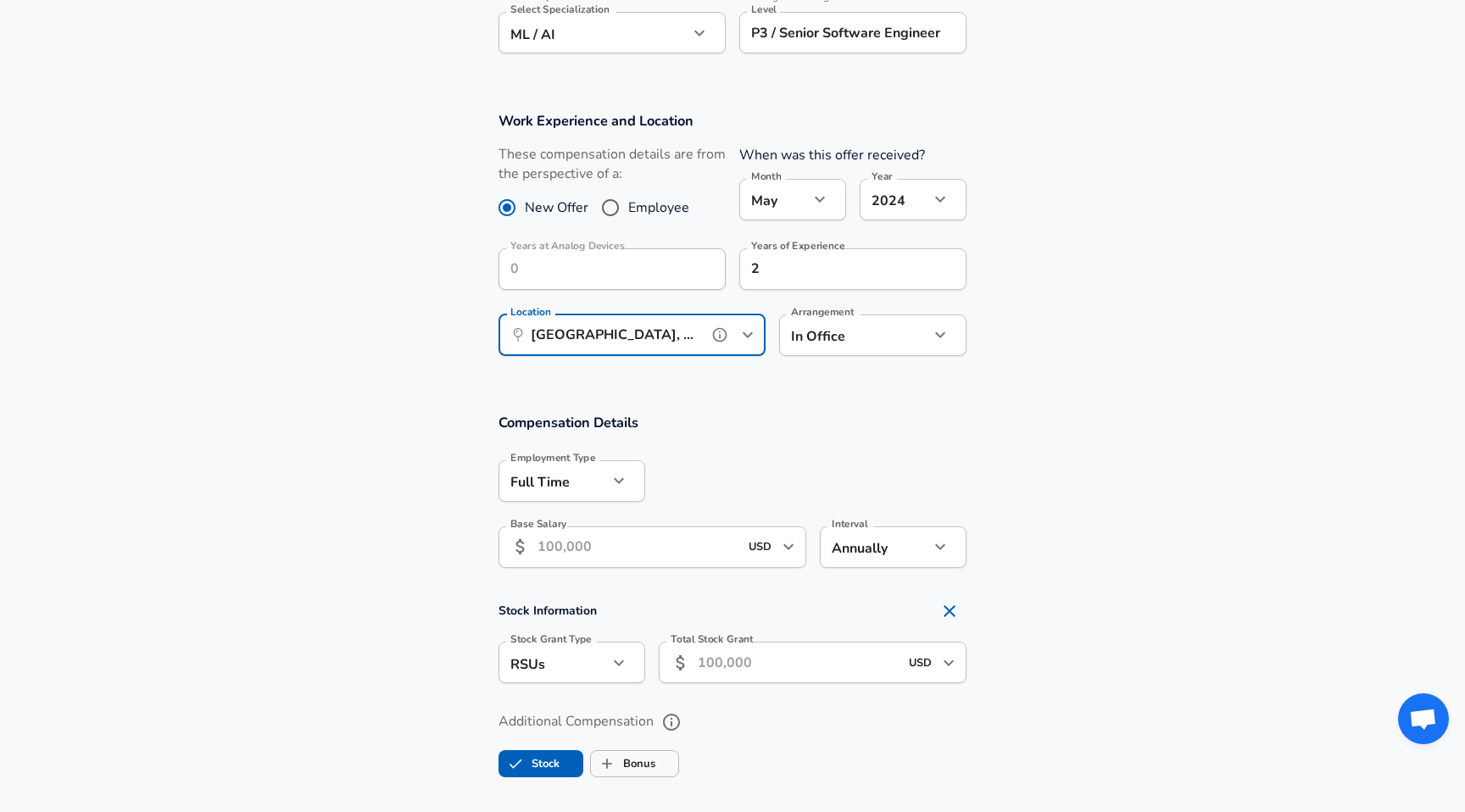
scroll to position [678, 0]
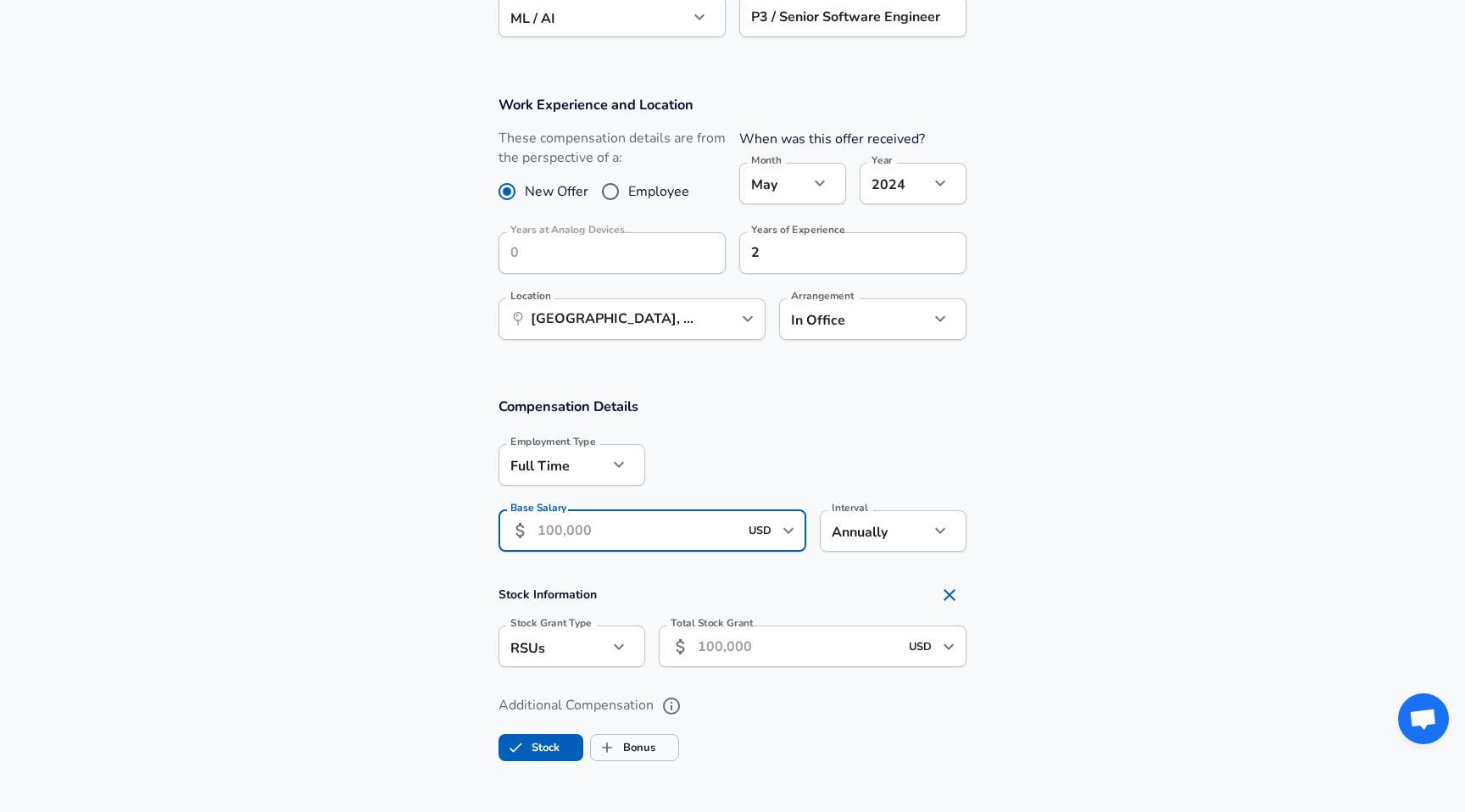
click at [642, 524] on input "Base Salary" at bounding box center [638, 532] width 201 height 42
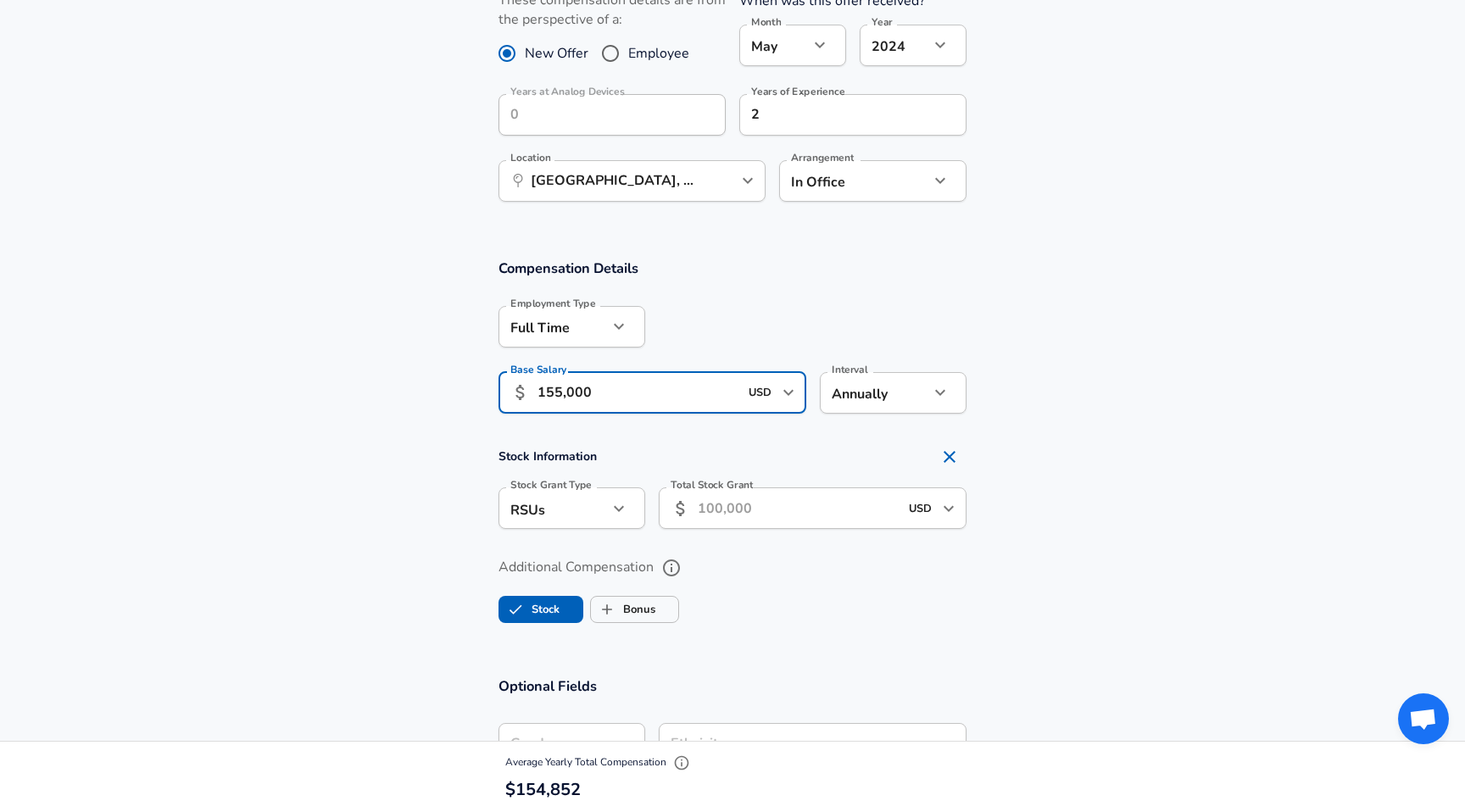
type input "155,000"
click at [776, 610] on ul "Stock Bonus" at bounding box center [732, 606] width 468 height 34
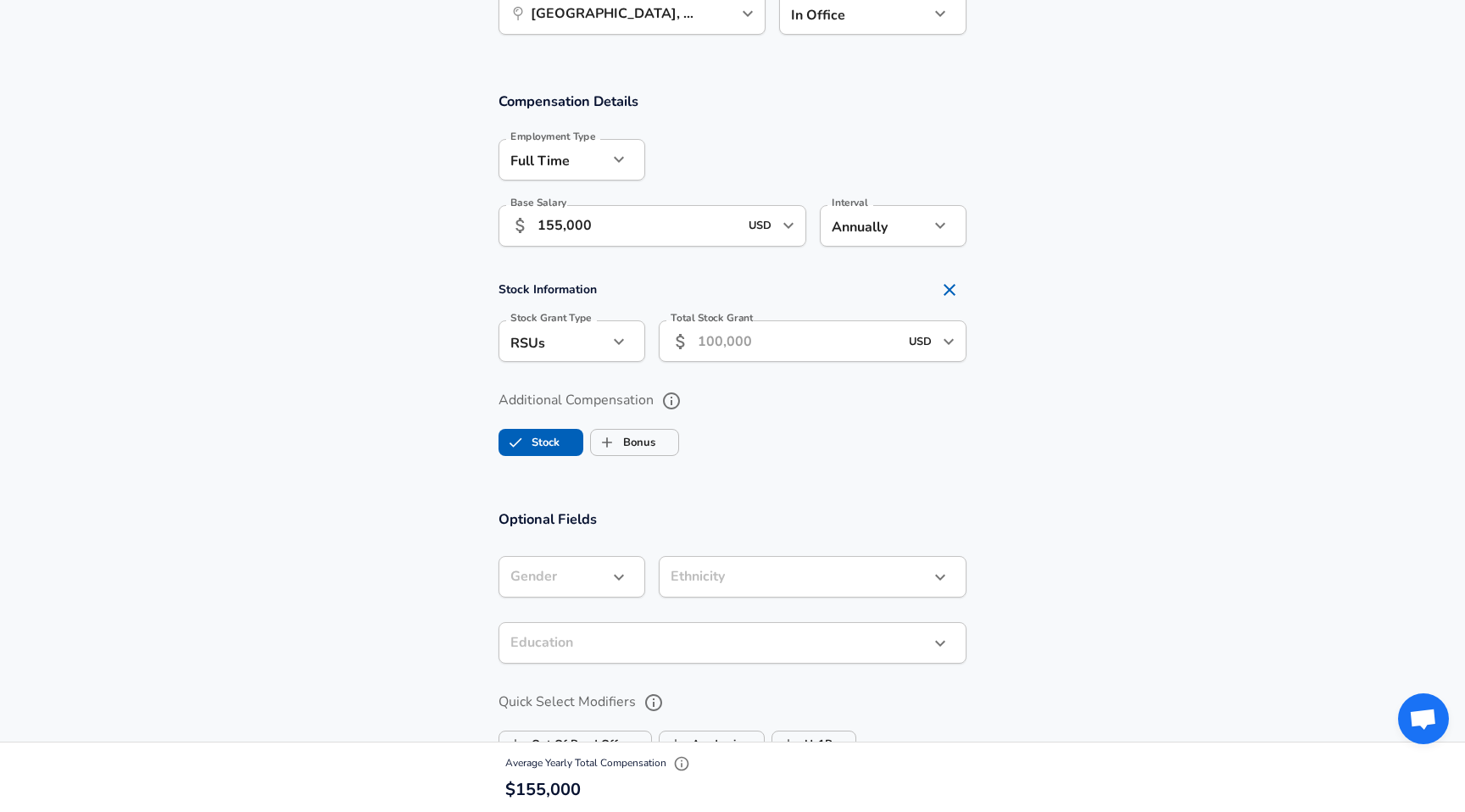
scroll to position [972, 0]
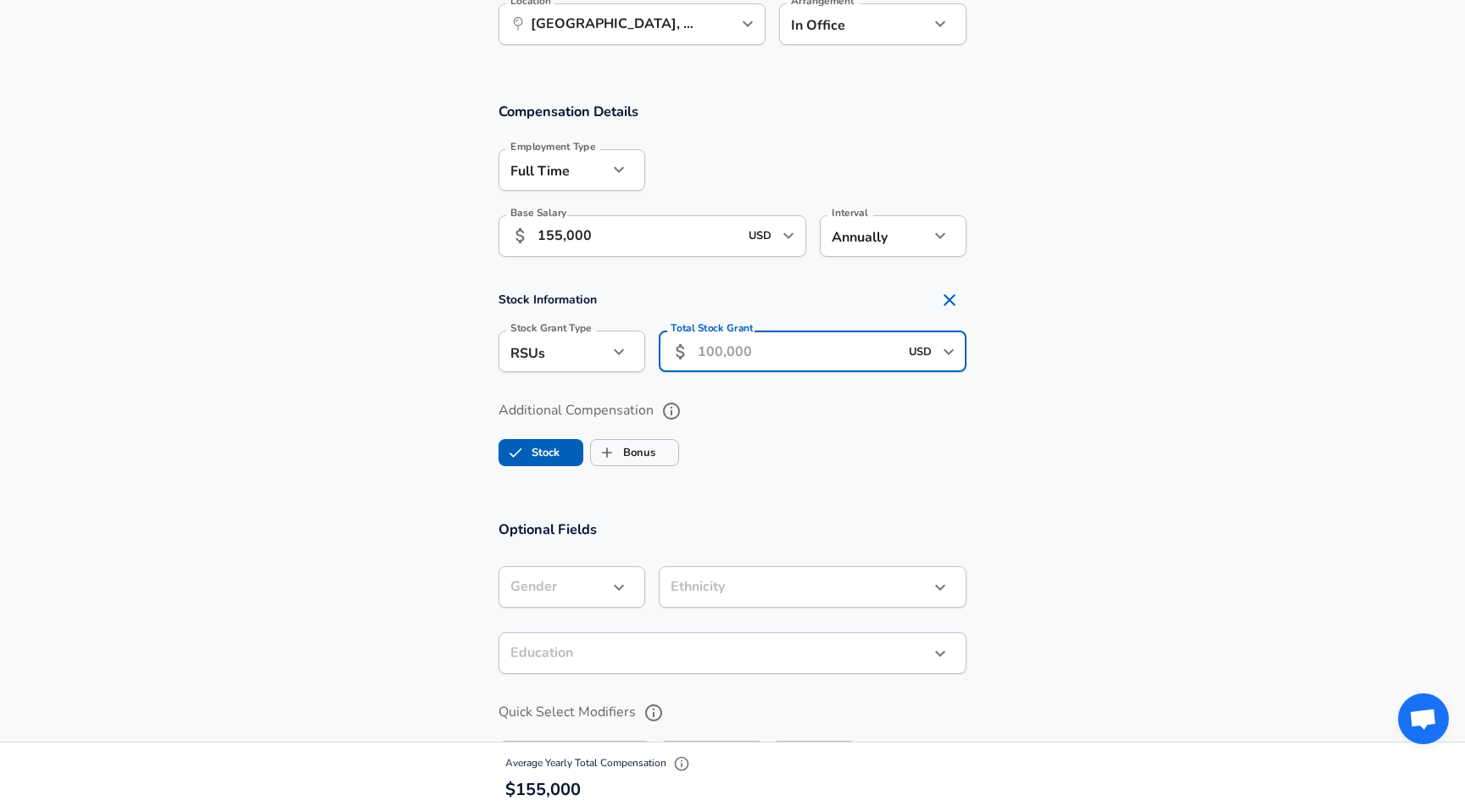
click at [752, 359] on input "Total Stock Grant" at bounding box center [798, 351] width 201 height 42
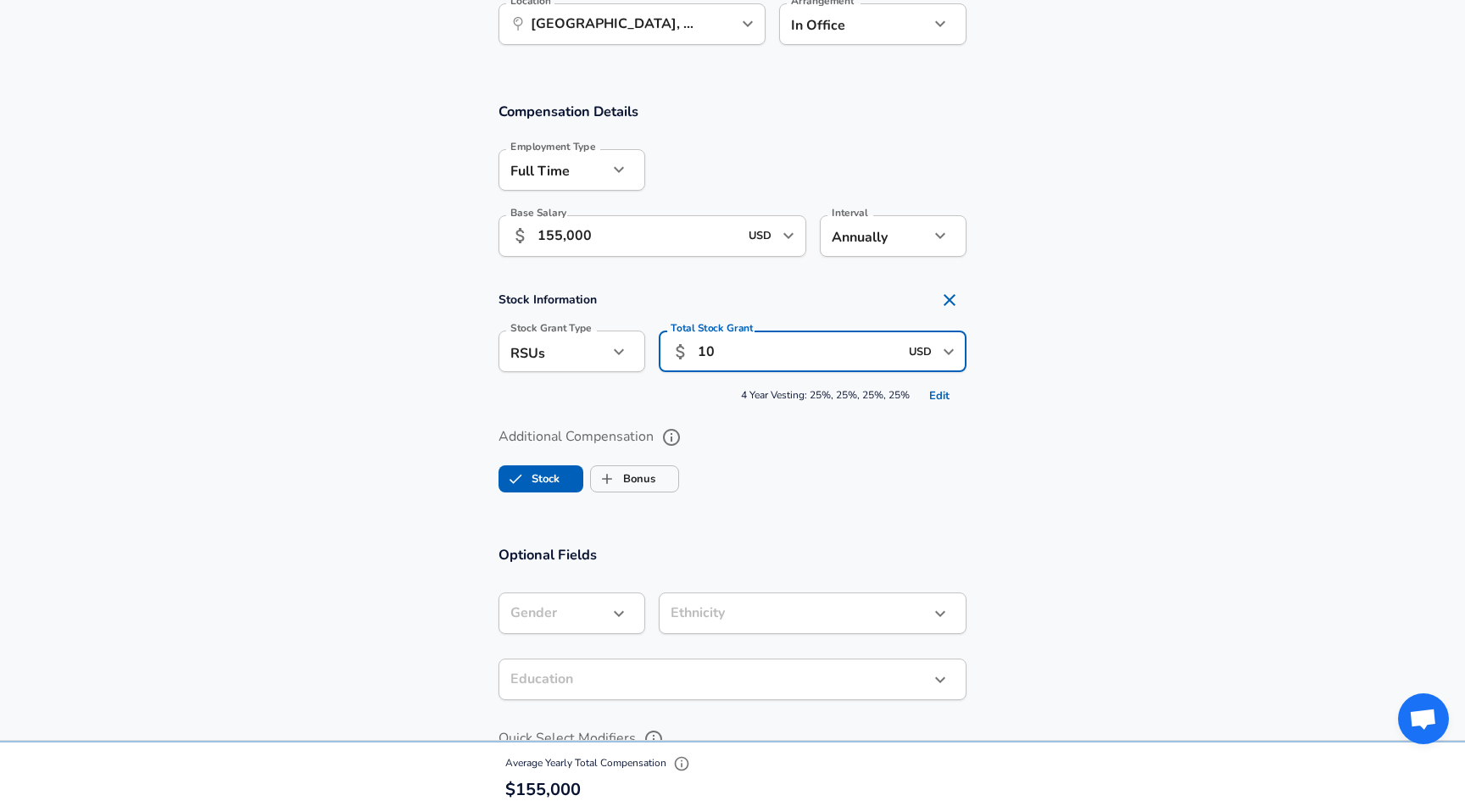
type input "1"
type input "5"
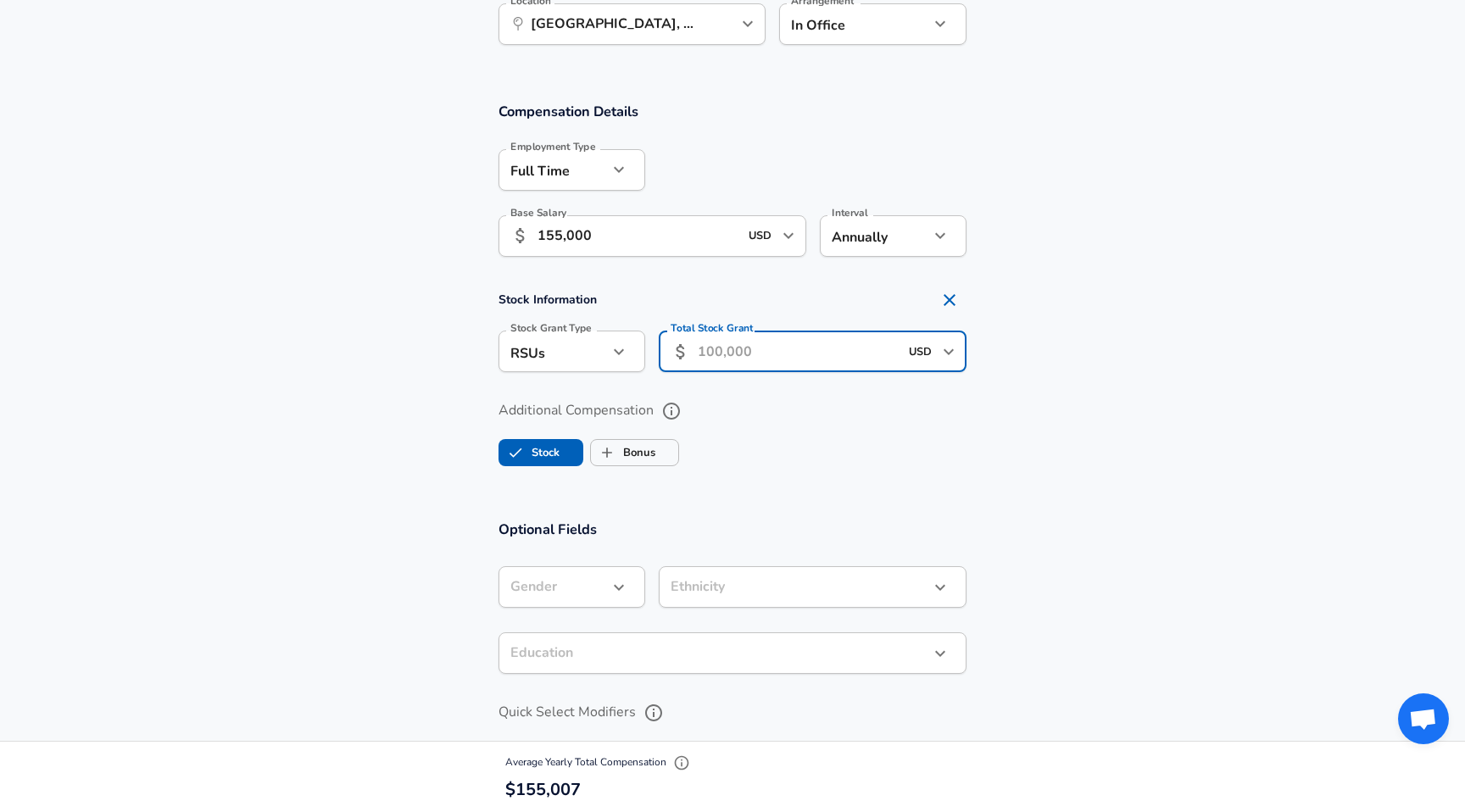
type input "6"
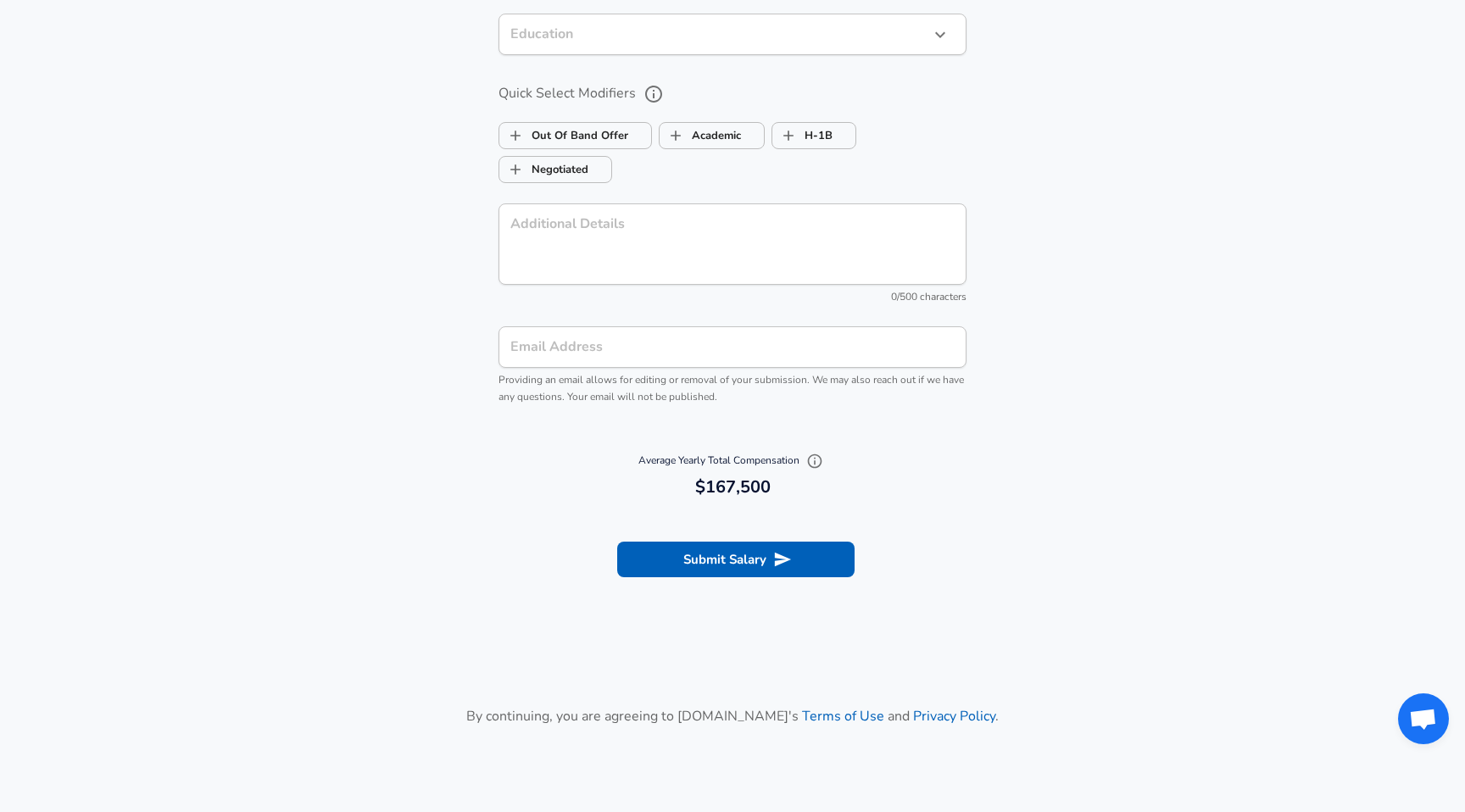
scroll to position [1759, 0]
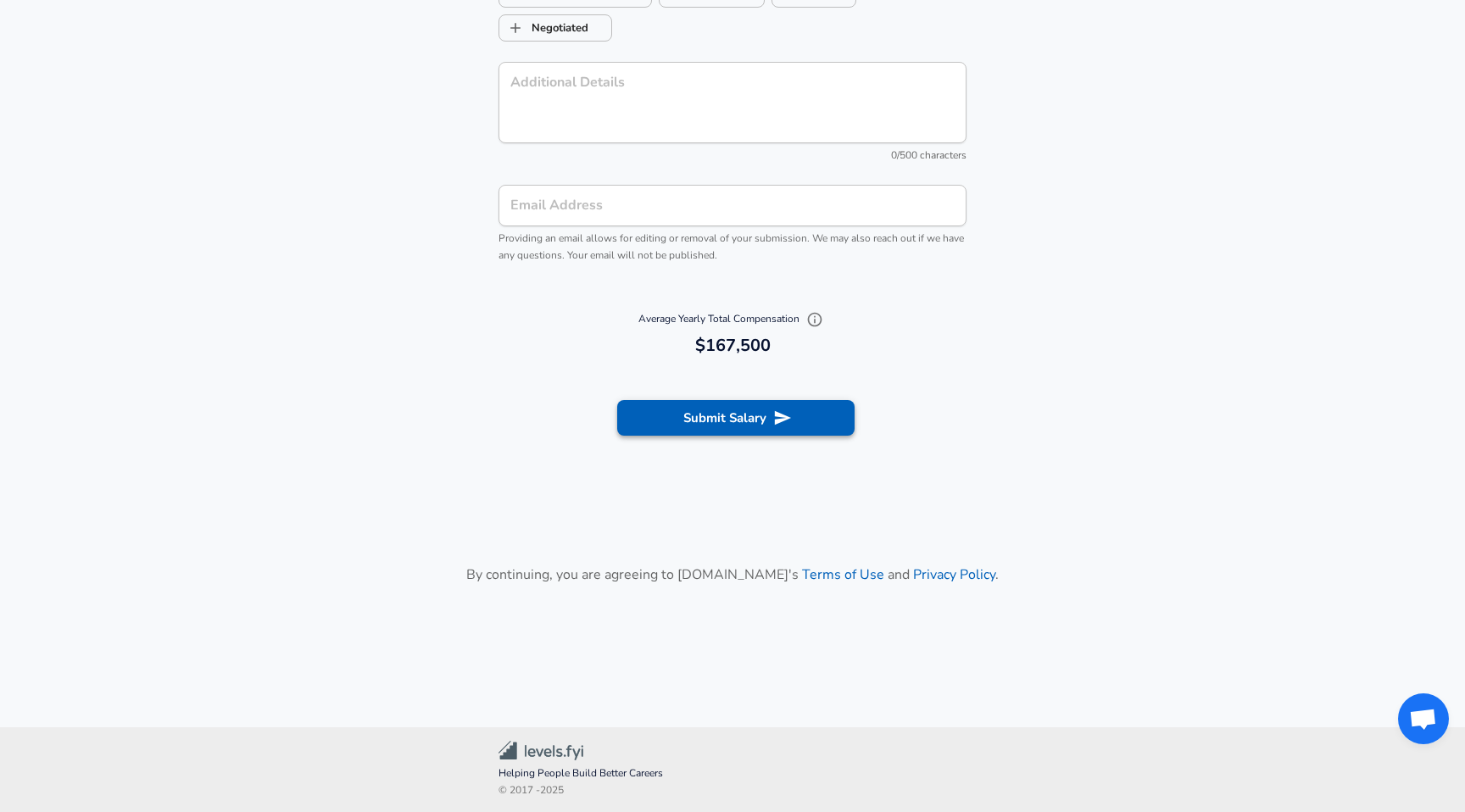
type input "50,000"
click at [762, 419] on button "Submit Salary" at bounding box center [736, 417] width 237 height 35
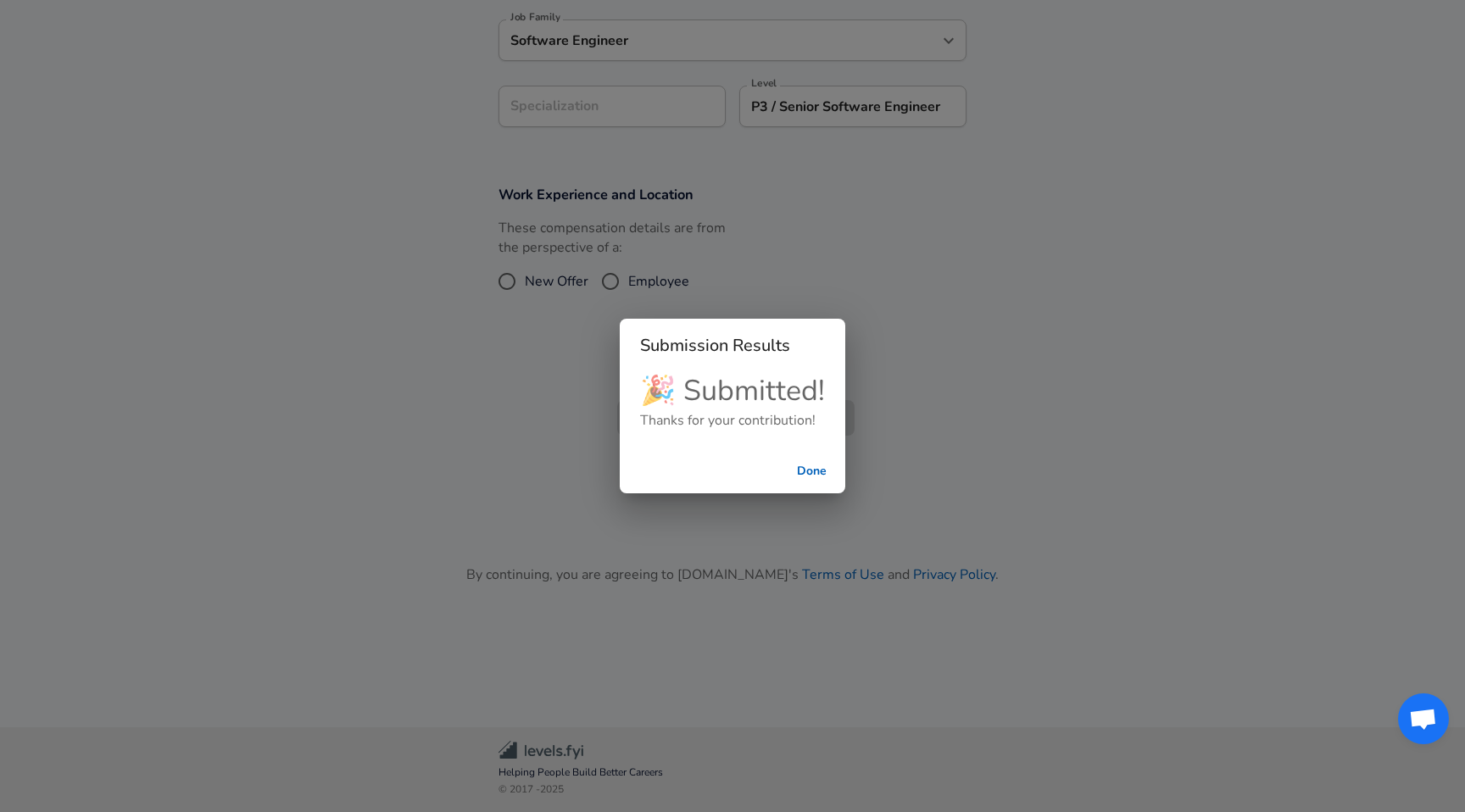
scroll to position [480, 0]
